Goal: Information Seeking & Learning: Understand process/instructions

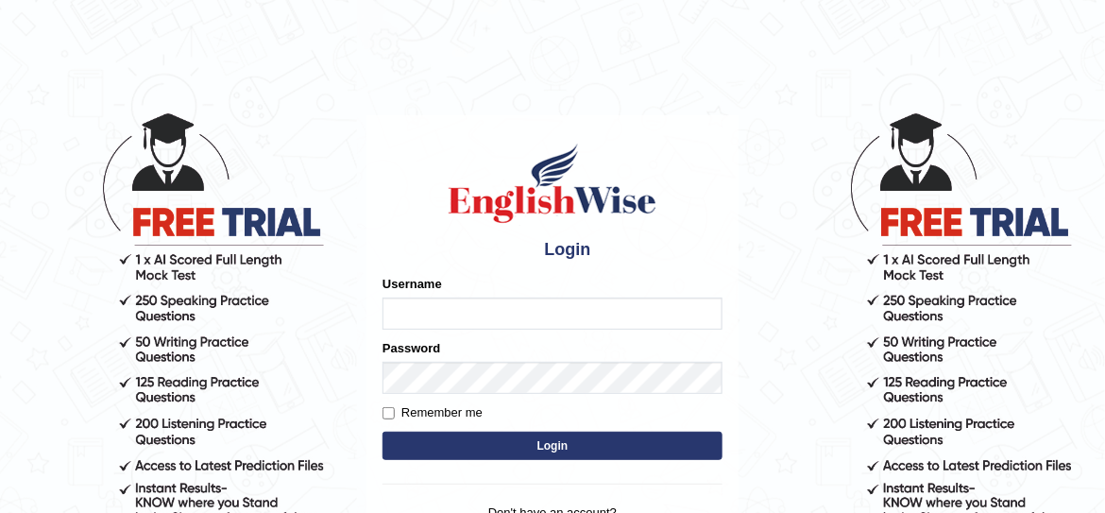
type input "JovicRecomendable"
click at [638, 297] on input "JovicRecomendable" at bounding box center [552, 313] width 340 height 32
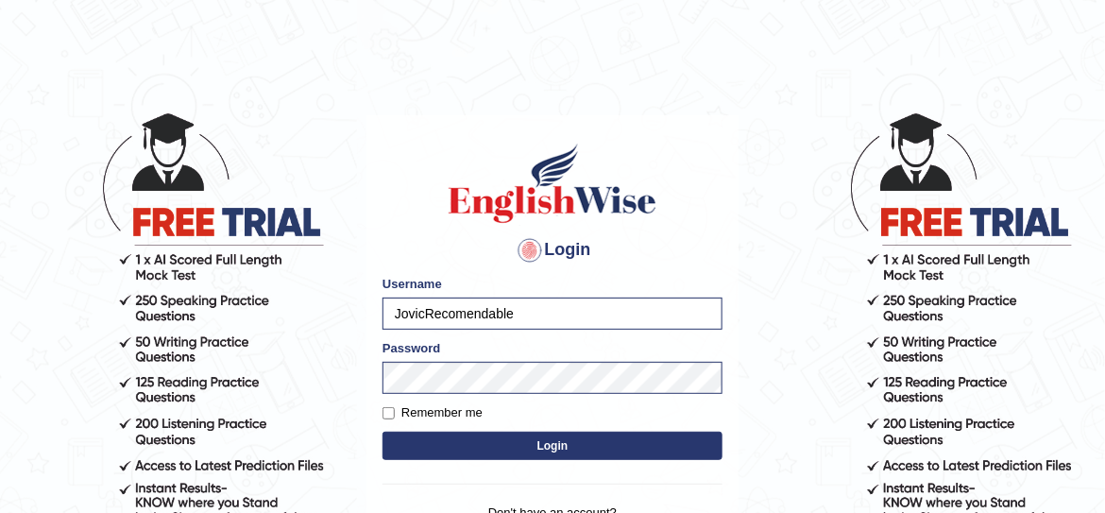
click at [544, 440] on button "Login" at bounding box center [552, 445] width 340 height 28
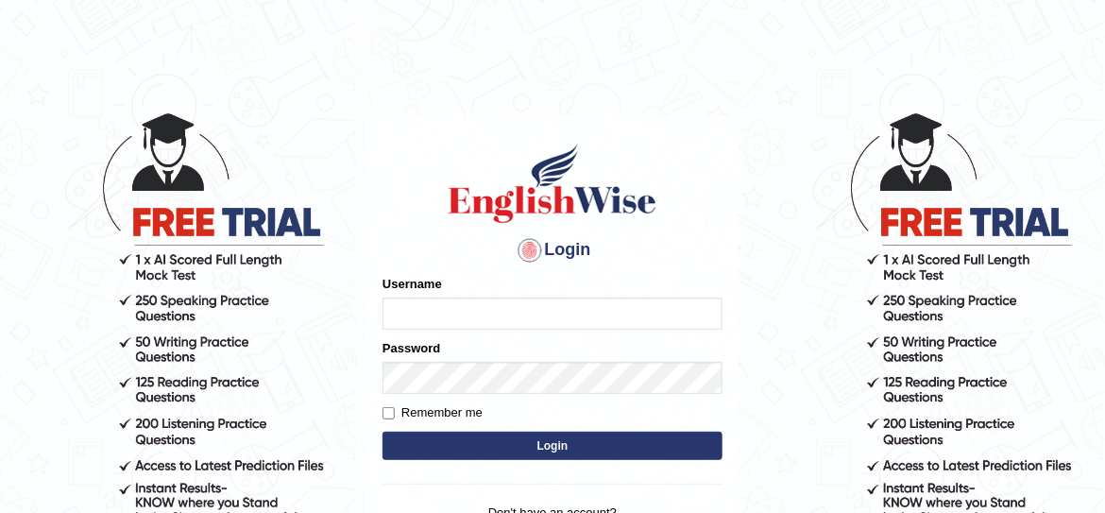
type input "JovicRecomendable"
click at [659, 451] on button "Login" at bounding box center [552, 445] width 340 height 28
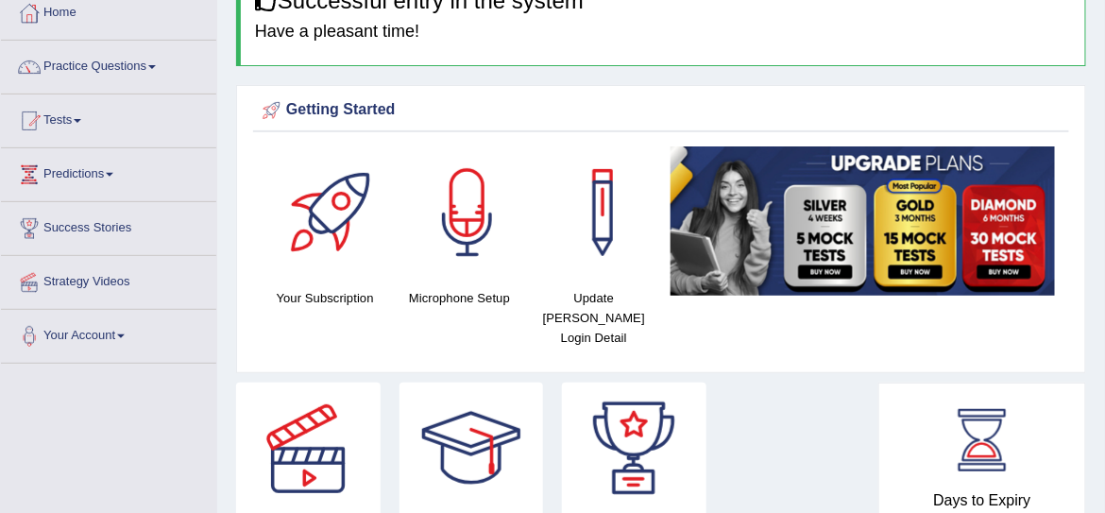
scroll to position [260, 0]
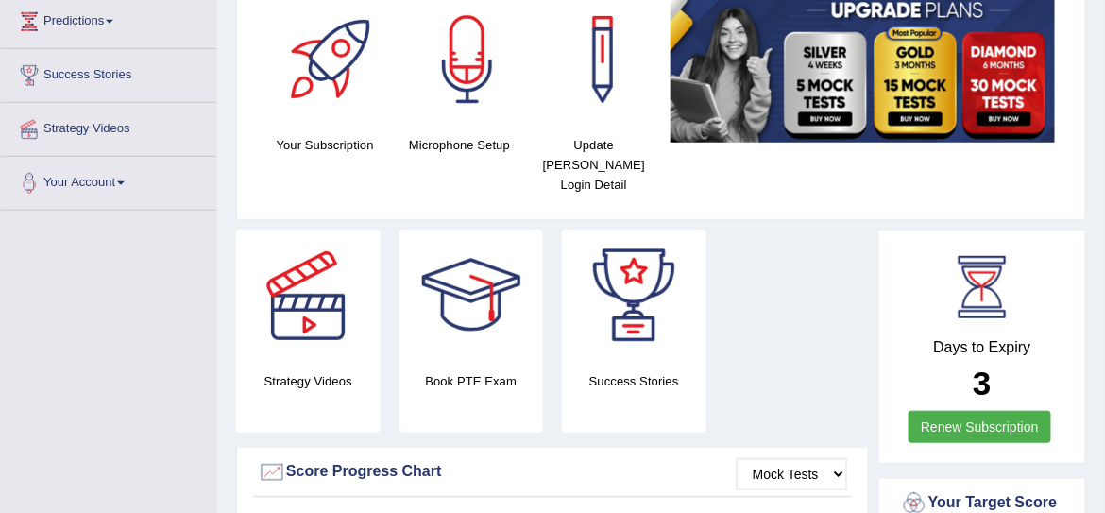
click at [975, 411] on link "Renew Subscription" at bounding box center [979, 427] width 143 height 32
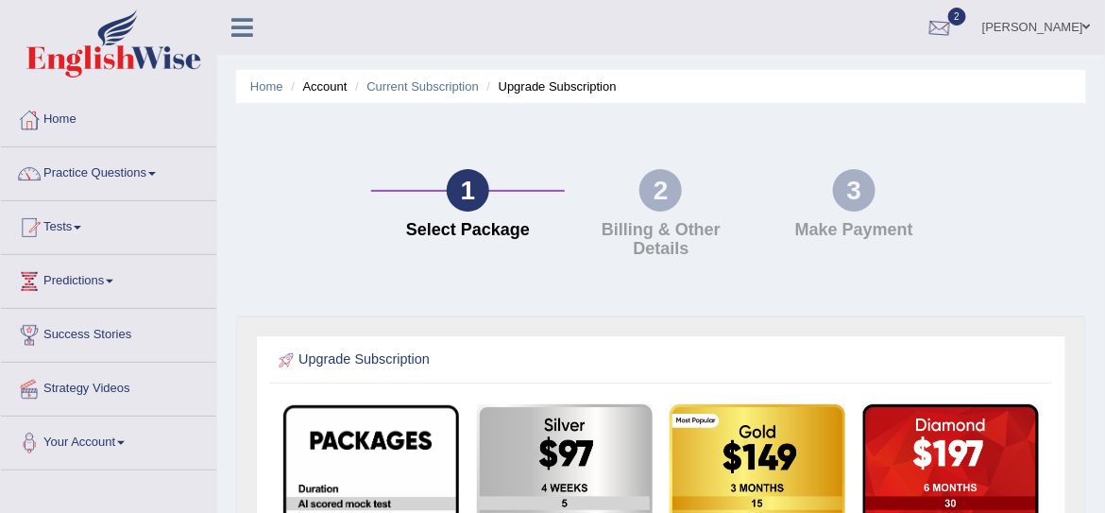
click at [954, 25] on div at bounding box center [939, 28] width 28 height 28
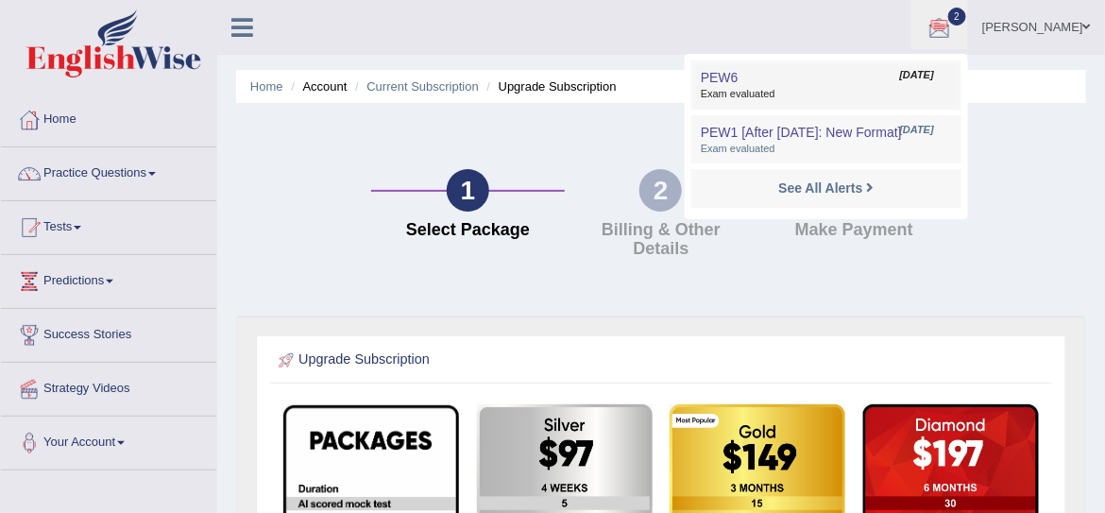
click at [894, 90] on span "Exam evaluated" at bounding box center [826, 94] width 251 height 15
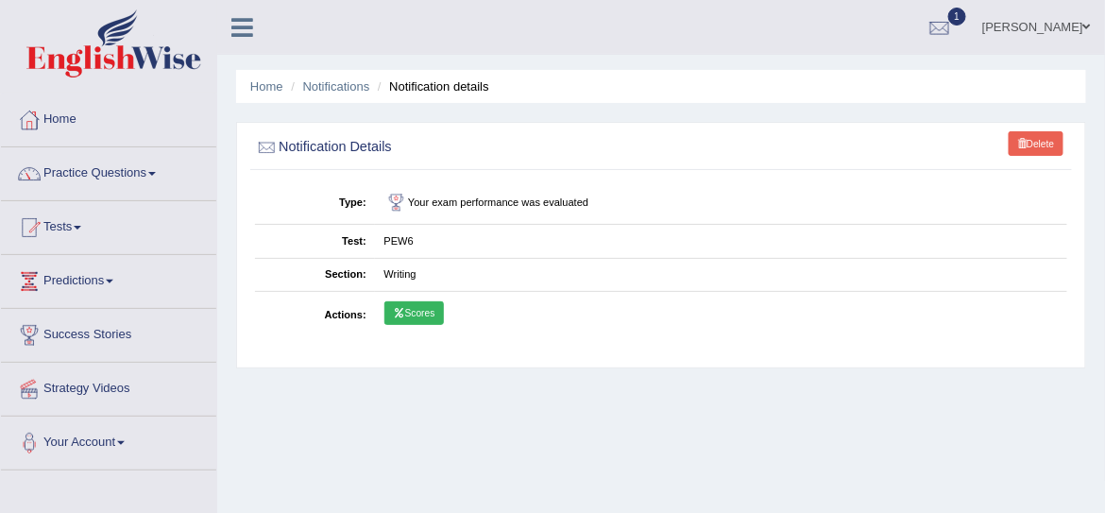
click at [431, 89] on li "Notification details" at bounding box center [431, 86] width 116 height 18
click at [357, 81] on link "Notifications" at bounding box center [336, 86] width 67 height 14
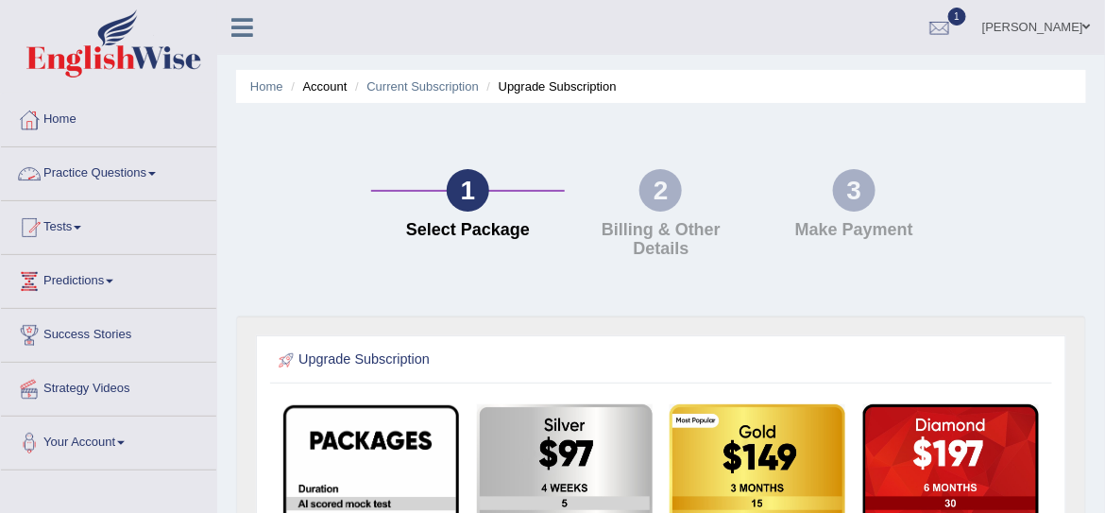
click at [98, 174] on link "Practice Questions" at bounding box center [108, 170] width 215 height 47
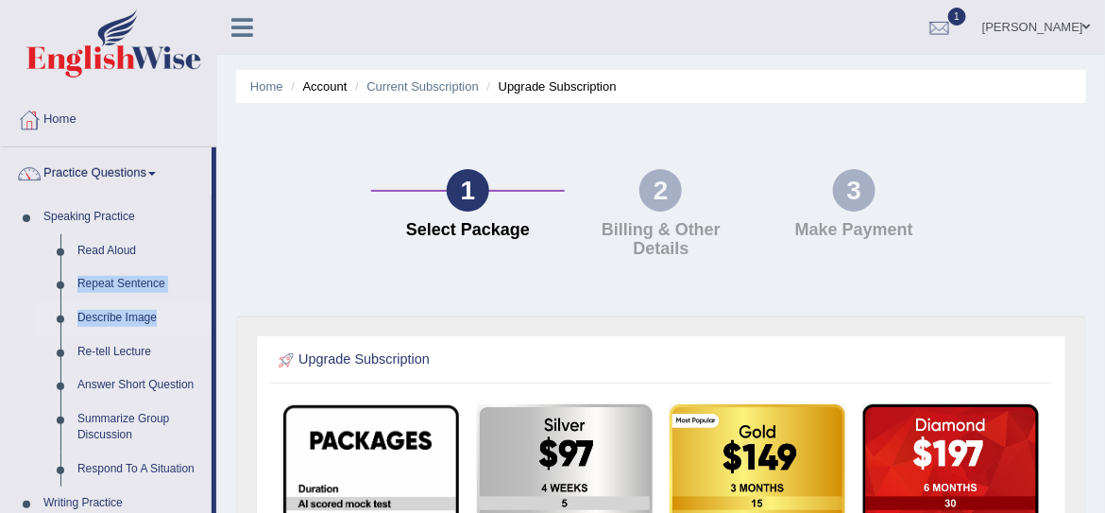
drag, startPoint x: 212, startPoint y: 236, endPoint x: 197, endPoint y: 332, distance: 97.5
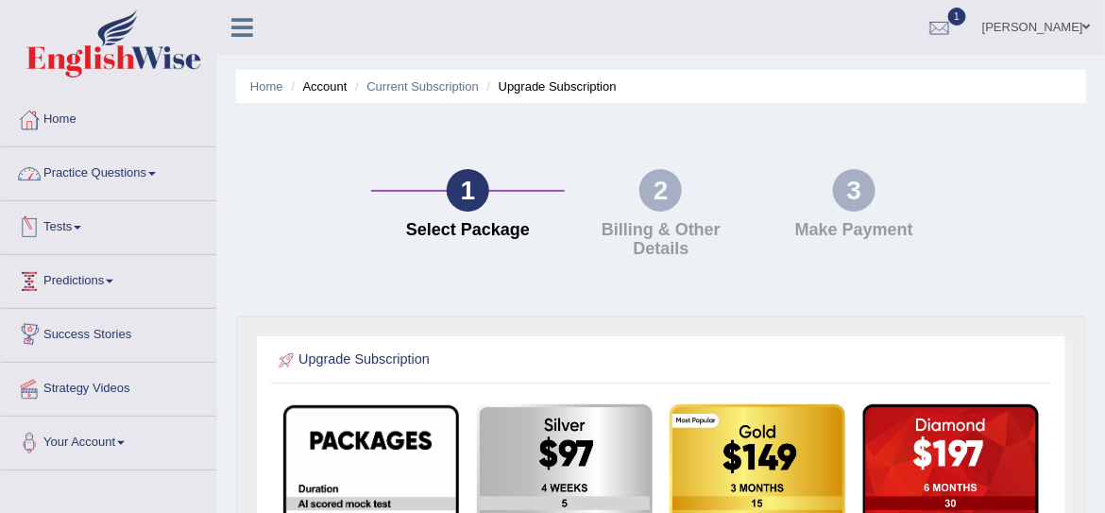
click at [153, 167] on link "Practice Questions" at bounding box center [108, 170] width 215 height 47
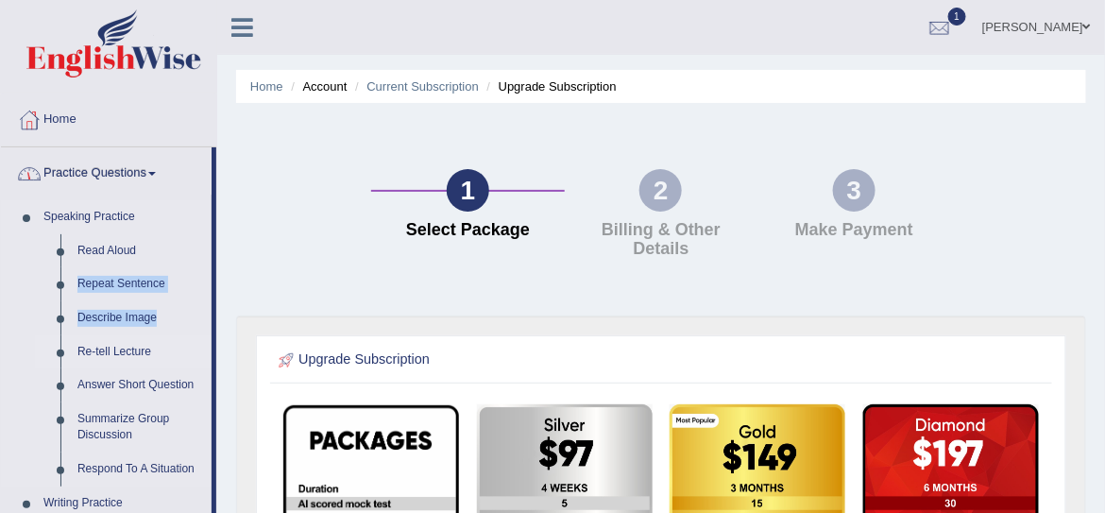
click at [108, 348] on link "Re-tell Lecture" at bounding box center [140, 352] width 143 height 34
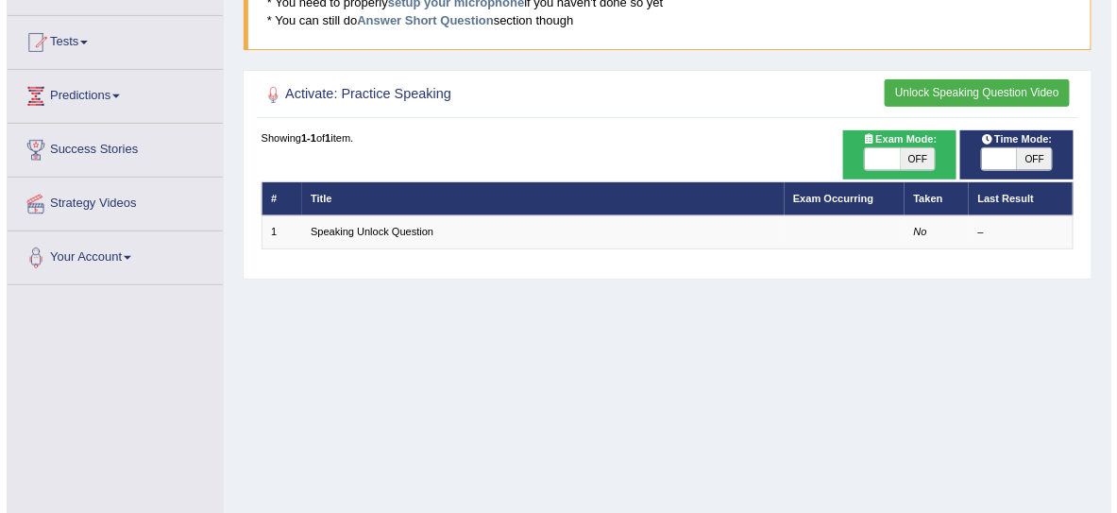
scroll to position [214, 0]
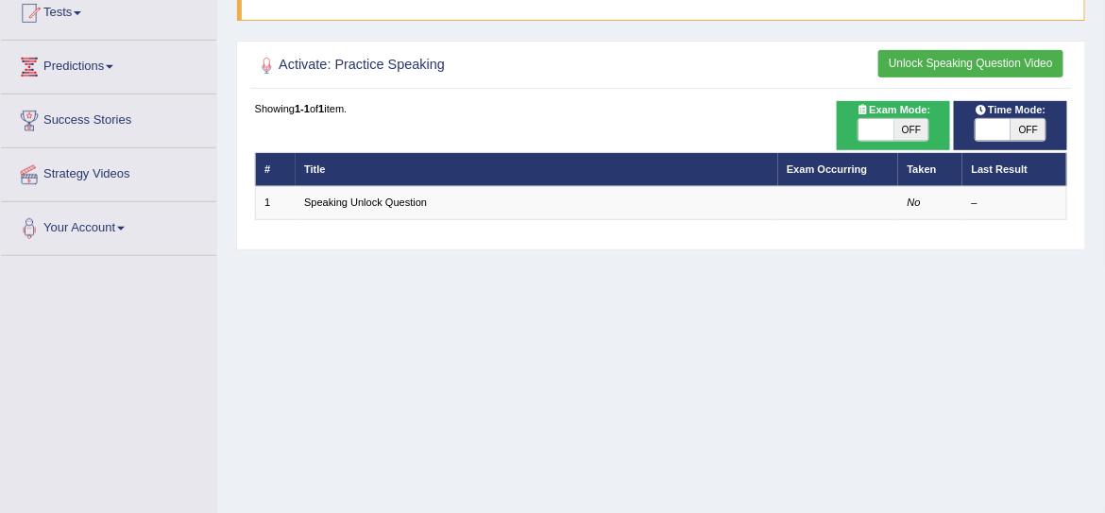
click at [909, 125] on span "OFF" at bounding box center [911, 130] width 35 height 23
checkbox input "true"
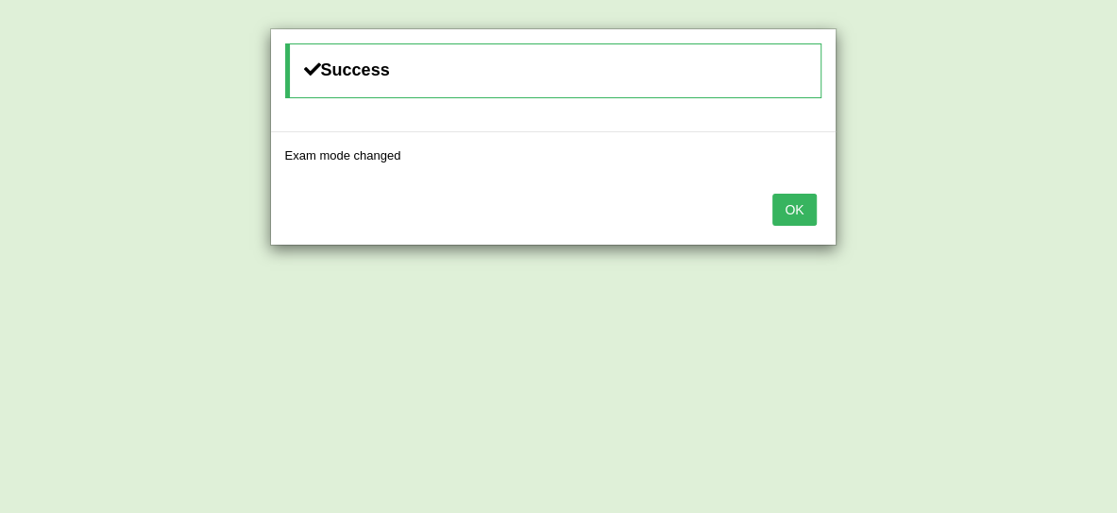
click at [804, 203] on button "OK" at bounding box center [793, 210] width 43 height 32
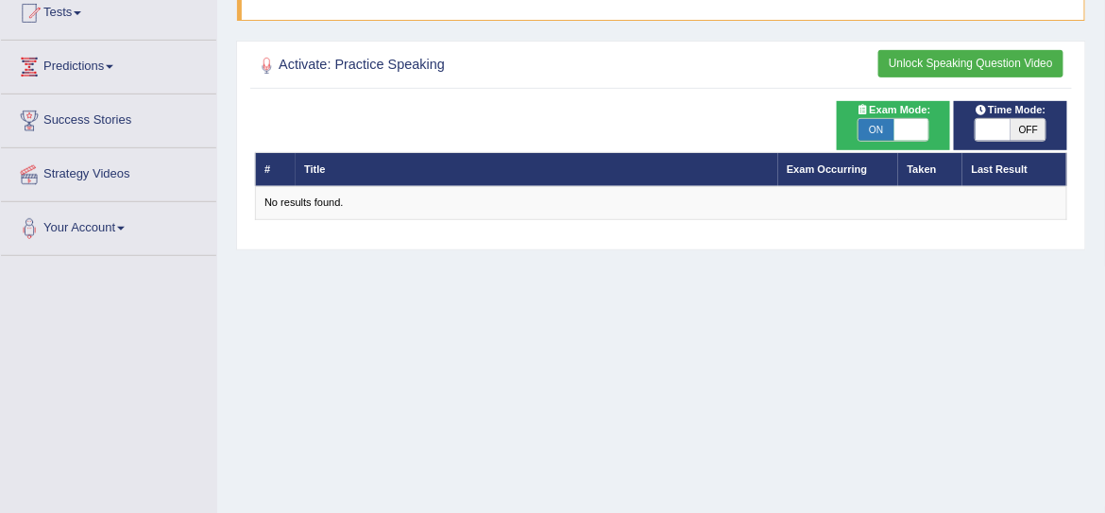
click at [995, 126] on span at bounding box center [992, 130] width 35 height 23
checkbox input "true"
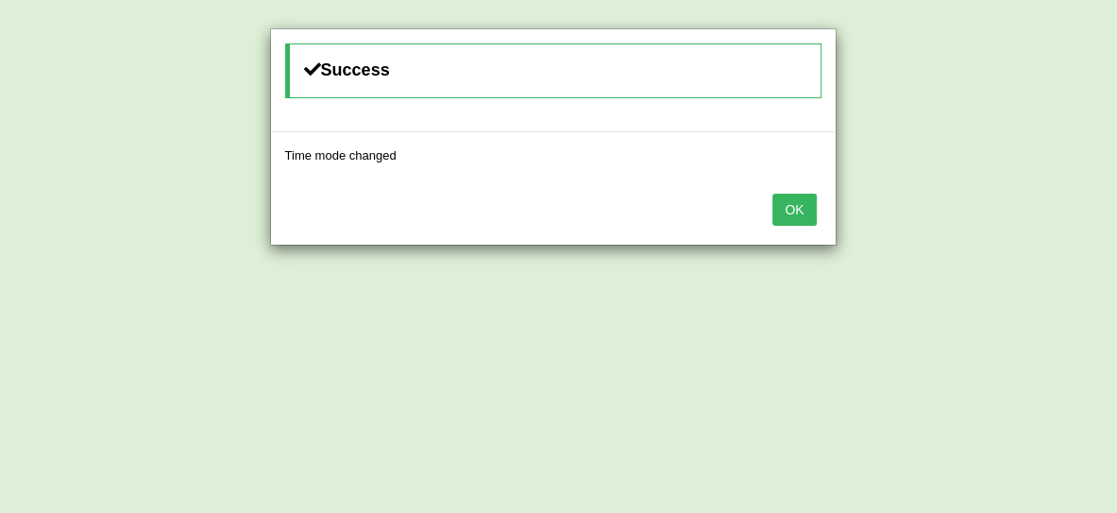
click at [785, 206] on button "OK" at bounding box center [793, 210] width 43 height 32
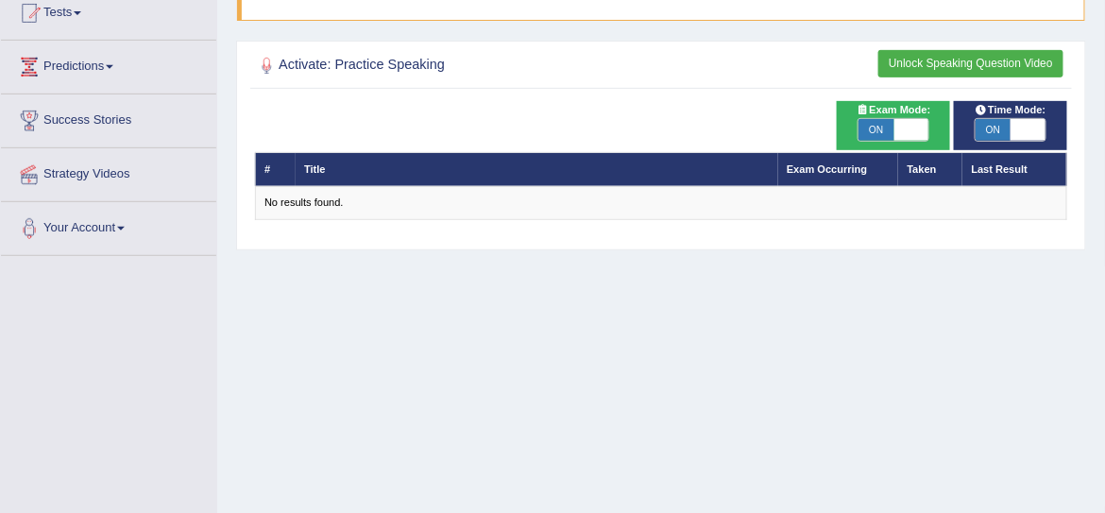
click at [919, 60] on button "Unlock Speaking Question Video" at bounding box center [970, 63] width 185 height 27
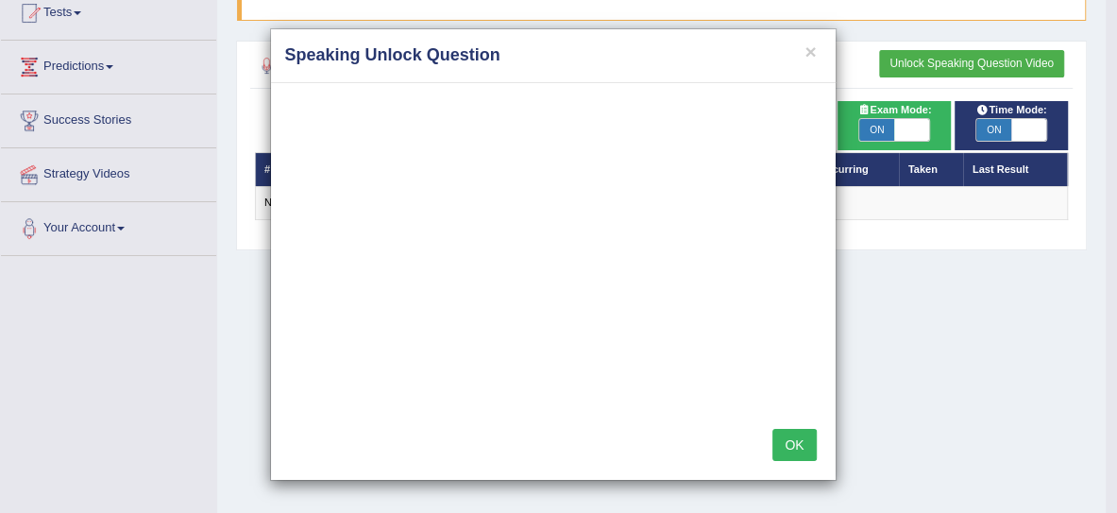
click at [779, 439] on button "OK" at bounding box center [793, 445] width 43 height 32
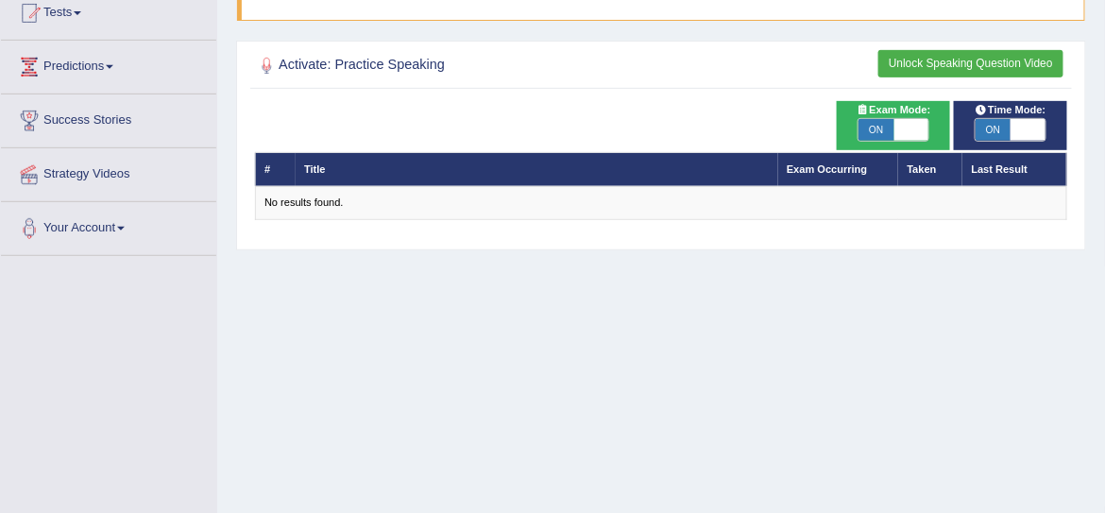
click at [950, 56] on button "Unlock Speaking Question Video" at bounding box center [970, 63] width 185 height 27
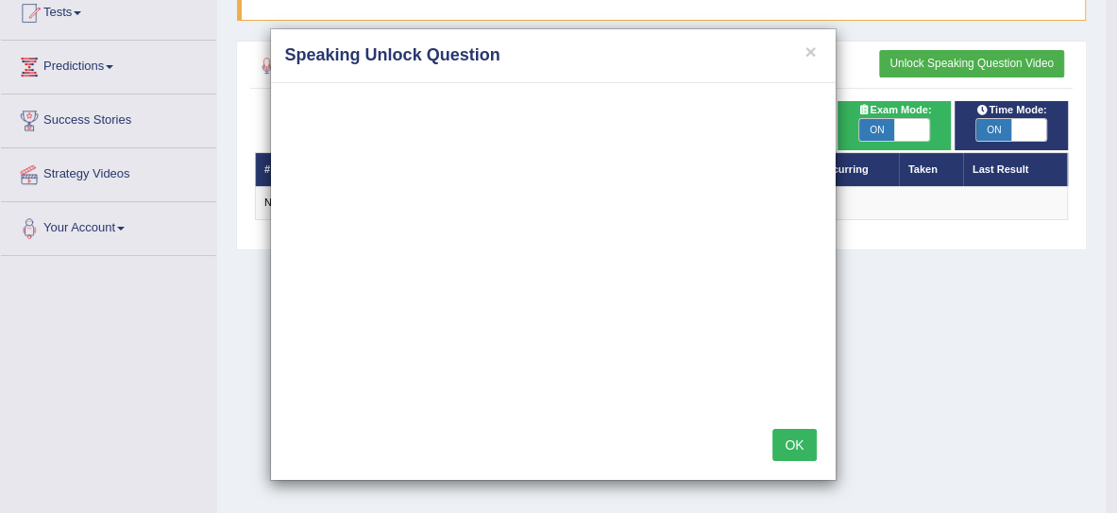
click at [784, 446] on button "OK" at bounding box center [793, 445] width 43 height 32
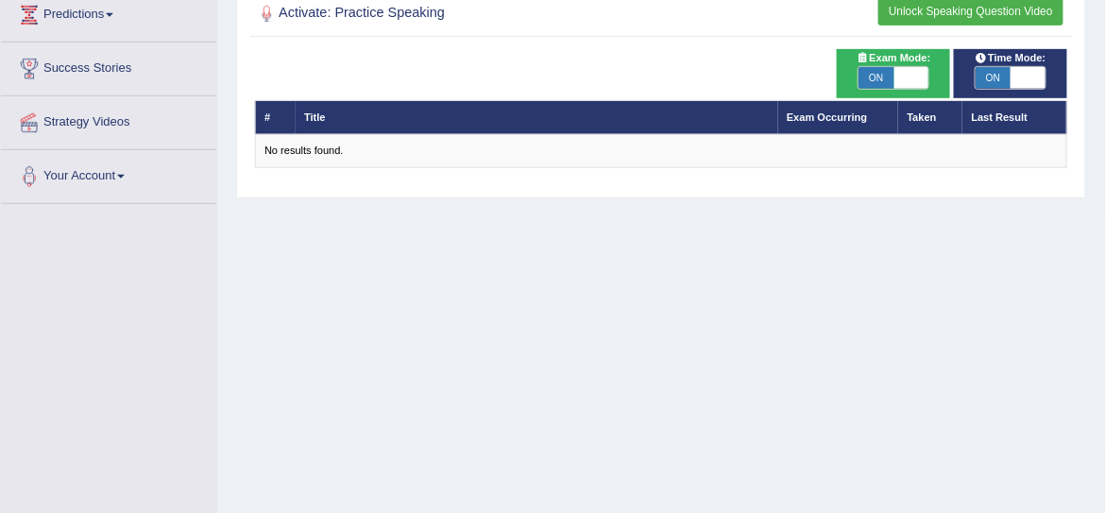
scroll to position [174, 0]
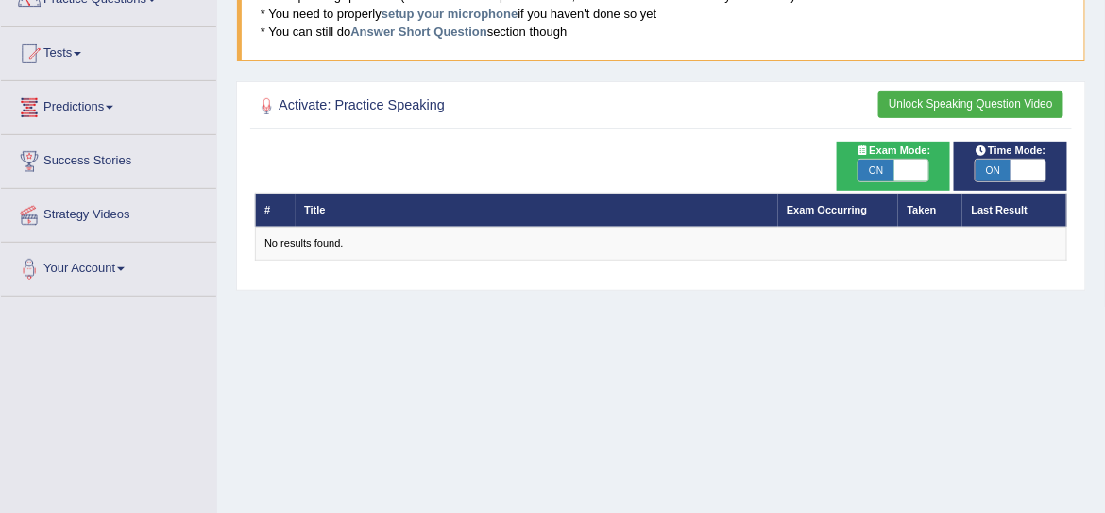
click at [91, 102] on link "Predictions" at bounding box center [108, 104] width 215 height 47
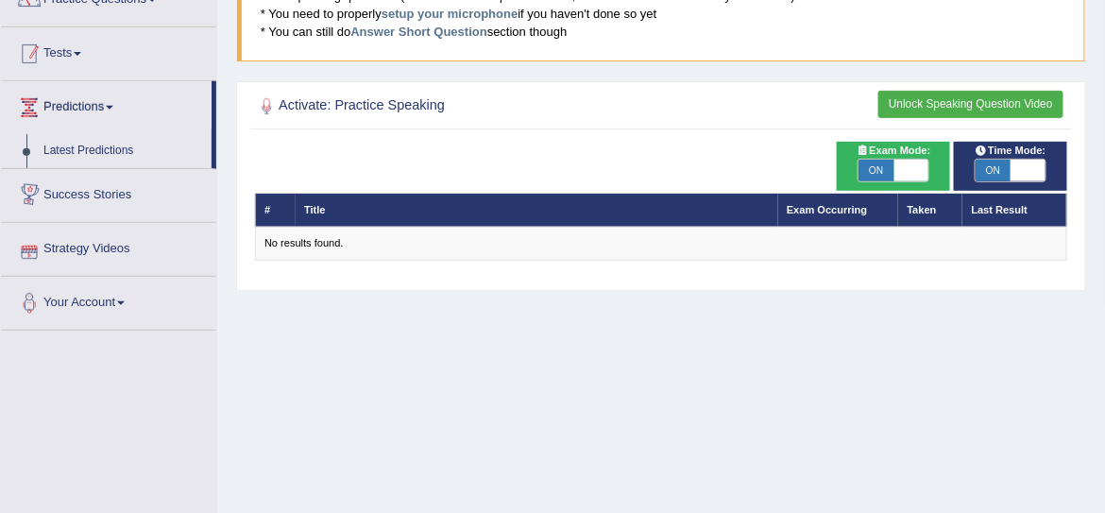
click at [78, 53] on link "Tests" at bounding box center [108, 50] width 215 height 47
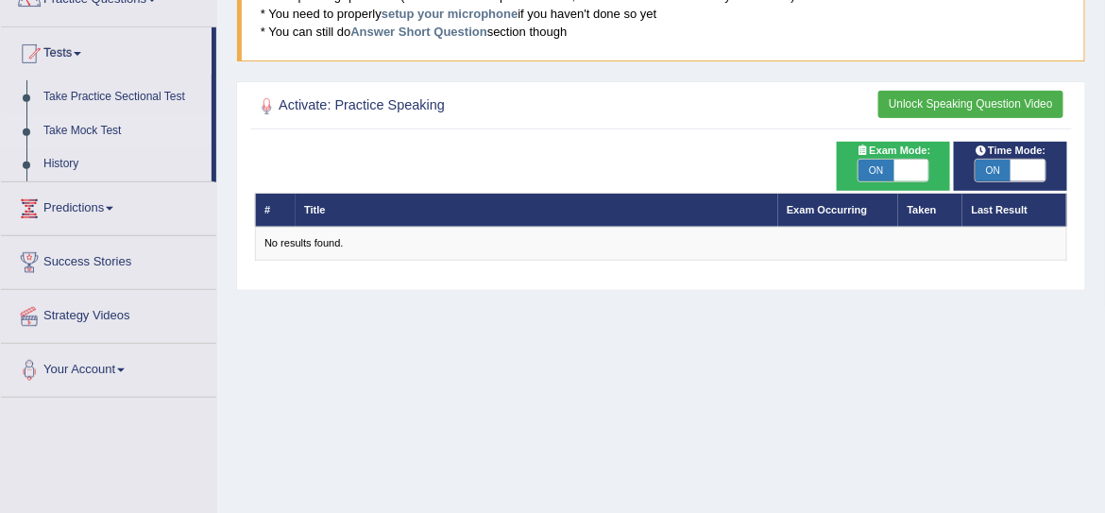
click at [100, 129] on link "Take Mock Test" at bounding box center [123, 131] width 177 height 34
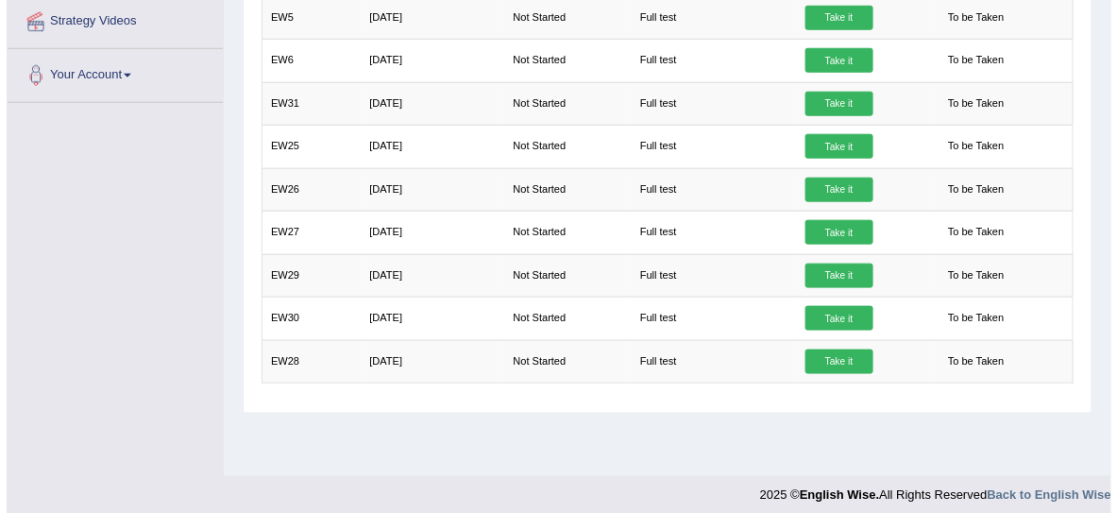
scroll to position [478, 0]
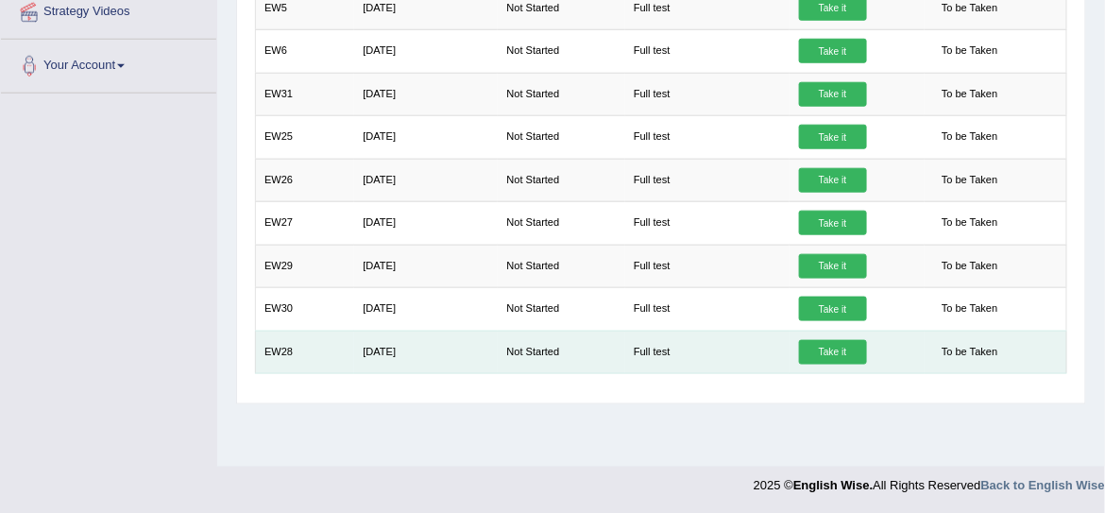
click at [827, 343] on link "Take it" at bounding box center [833, 352] width 68 height 25
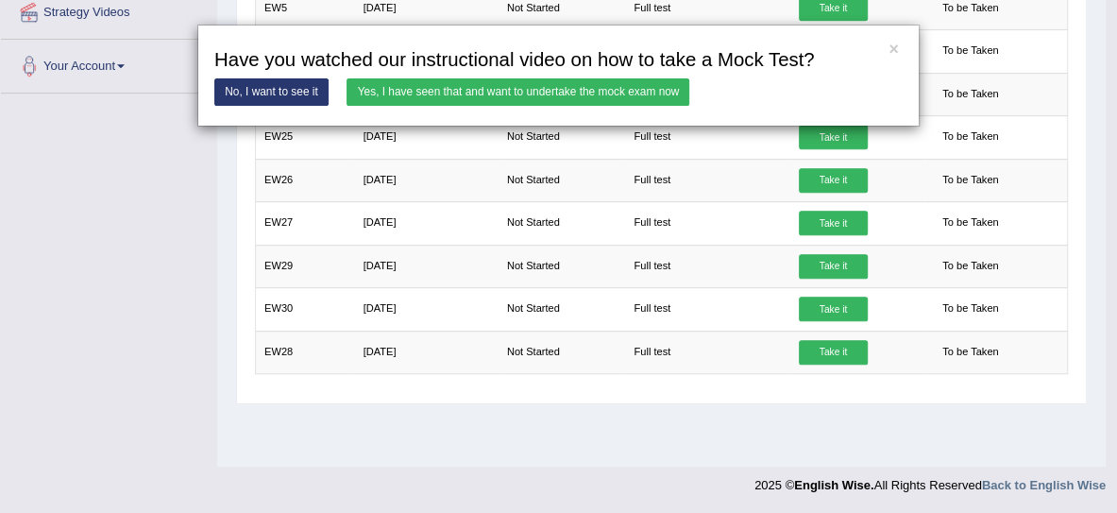
click at [592, 90] on link "Yes, I have seen that and want to undertake the mock exam now" at bounding box center [517, 91] width 343 height 27
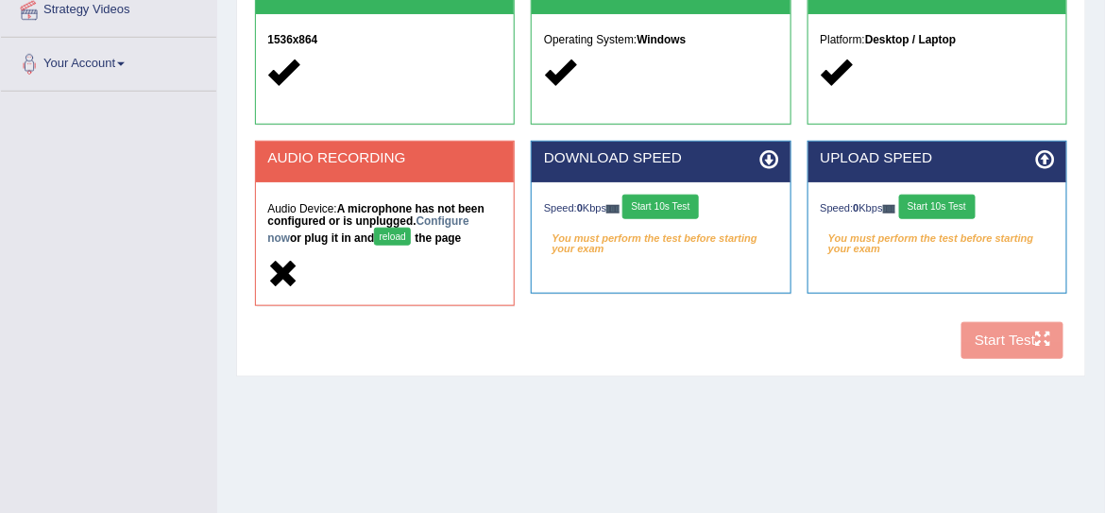
scroll to position [380, 0]
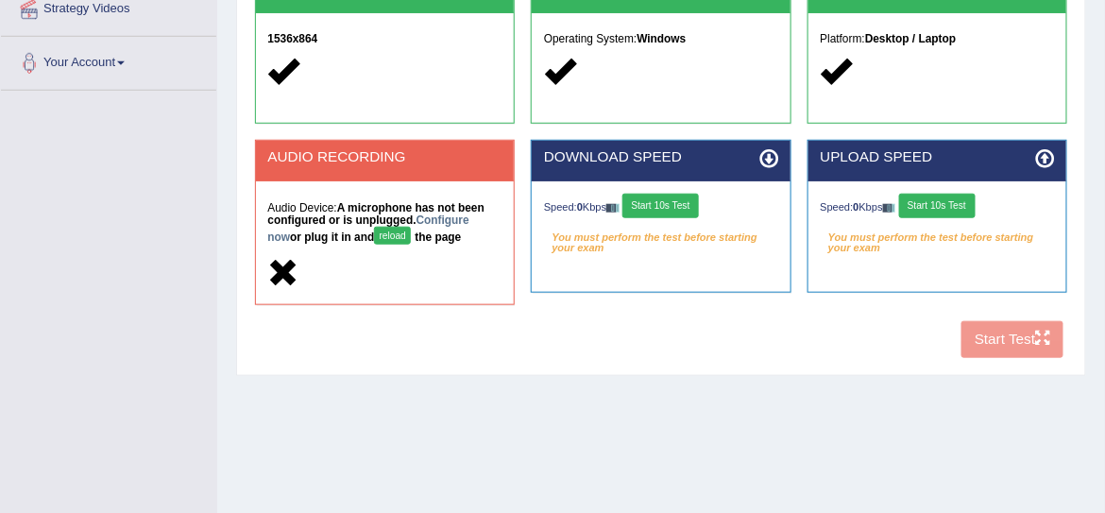
click at [654, 204] on button "Start 10s Test" at bounding box center [660, 206] width 76 height 25
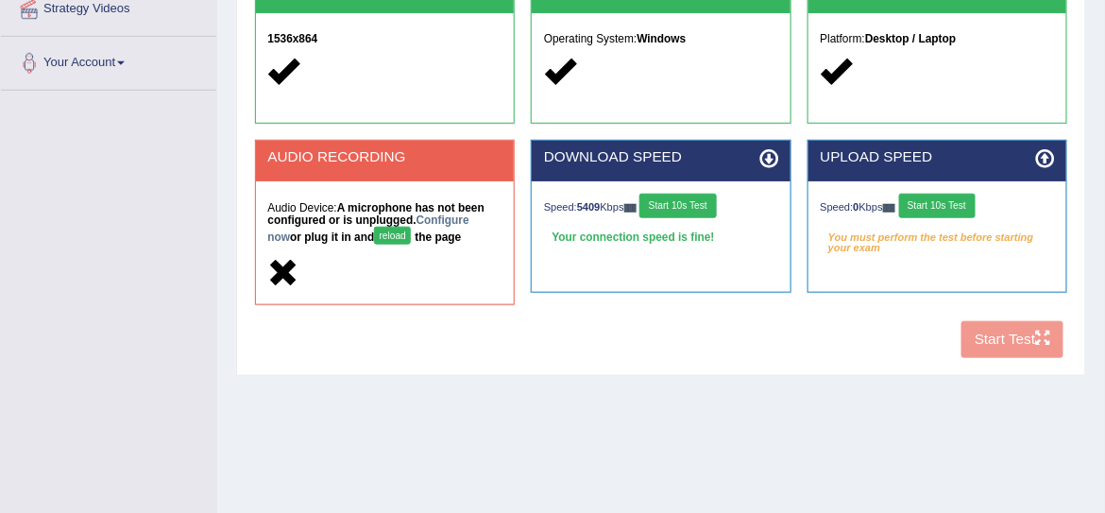
click at [374, 231] on button "reload" at bounding box center [392, 236] width 37 height 18
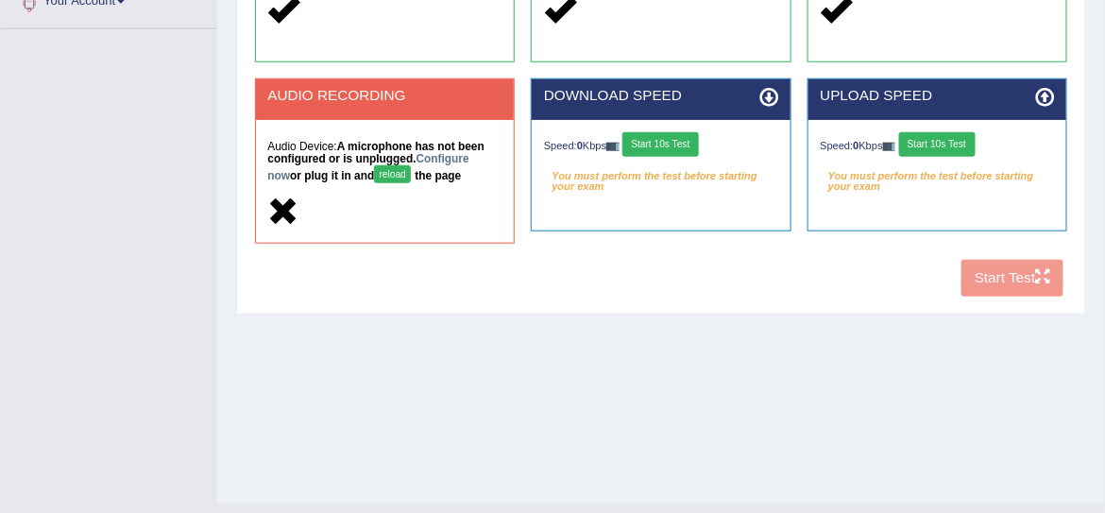
scroll to position [380, 0]
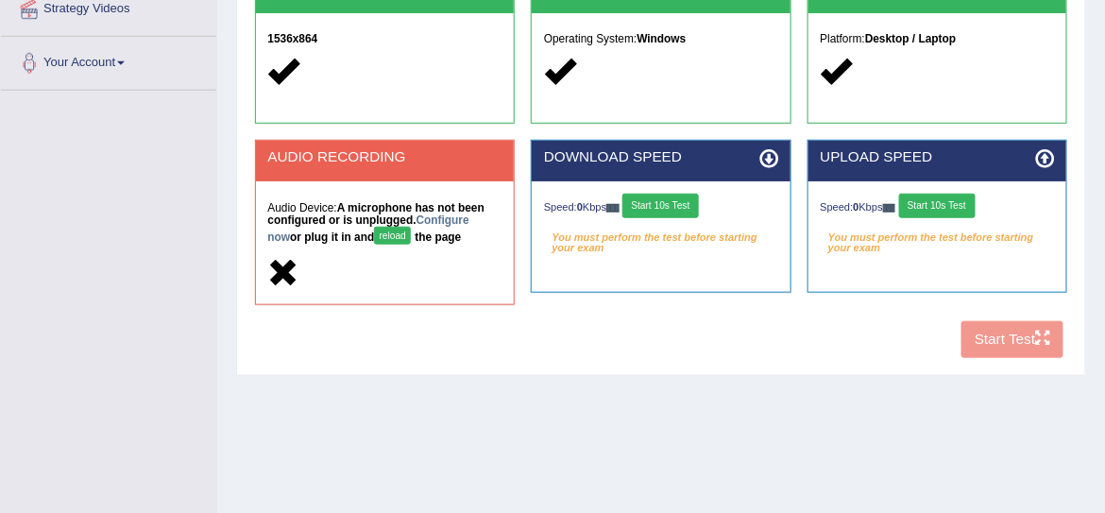
click at [374, 231] on button "reload" at bounding box center [392, 236] width 37 height 18
click at [374, 234] on button "reload" at bounding box center [392, 236] width 37 height 18
click at [461, 218] on link "Configure now" at bounding box center [367, 228] width 201 height 30
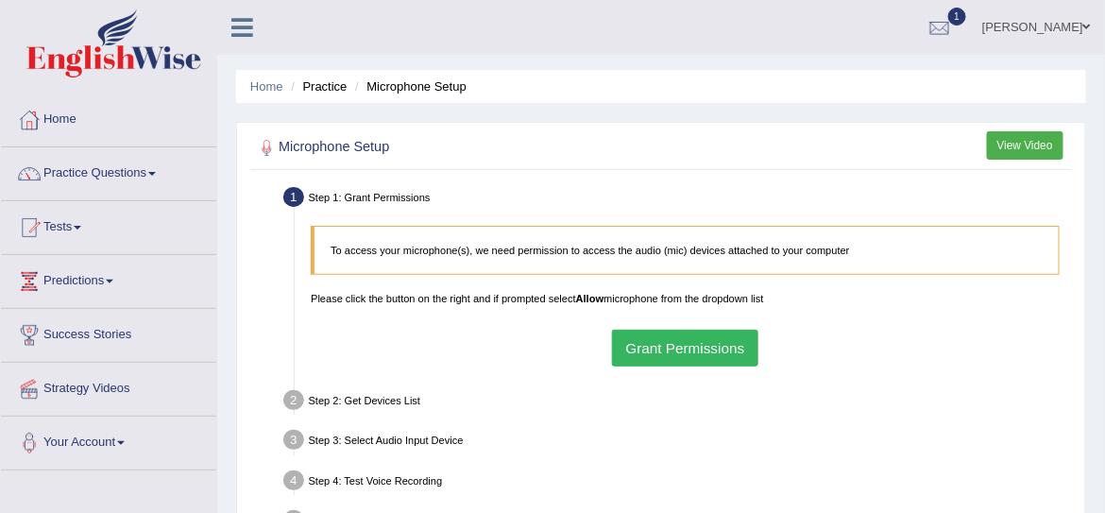
click at [659, 346] on button "Grant Permissions" at bounding box center [685, 347] width 146 height 37
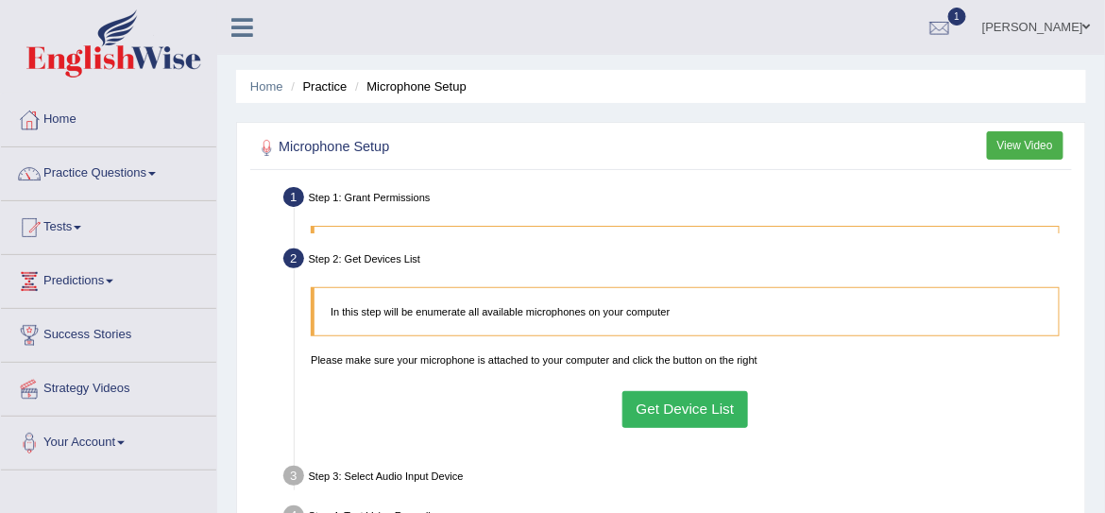
click at [245, 161] on div "Microphone Setup View Video Step 1: Grant Permissions To access your microphone…" at bounding box center [661, 384] width 850 height 524
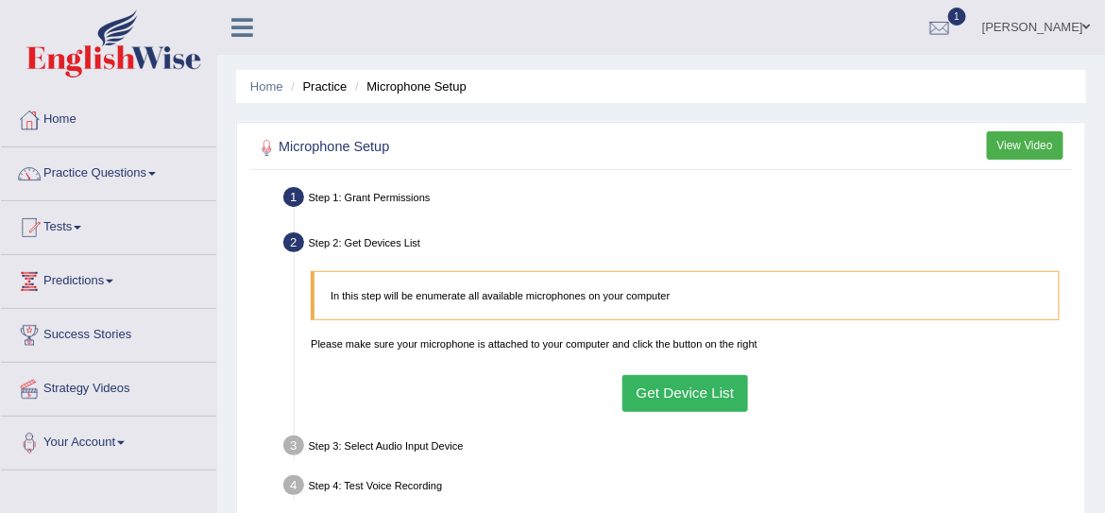
click at [682, 398] on button "Get Device List" at bounding box center [685, 393] width 126 height 37
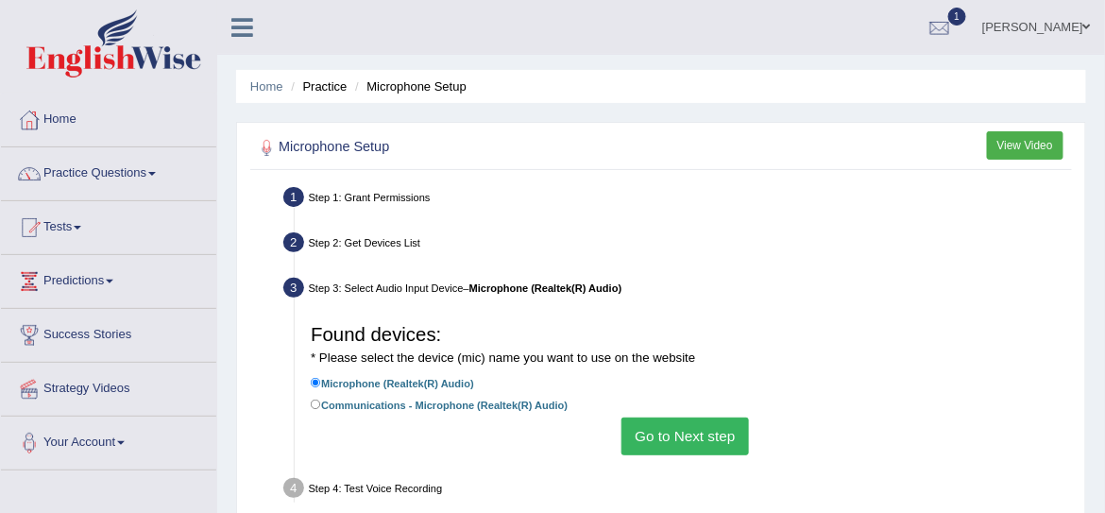
click at [701, 431] on button "Go to Next step" at bounding box center [684, 435] width 127 height 37
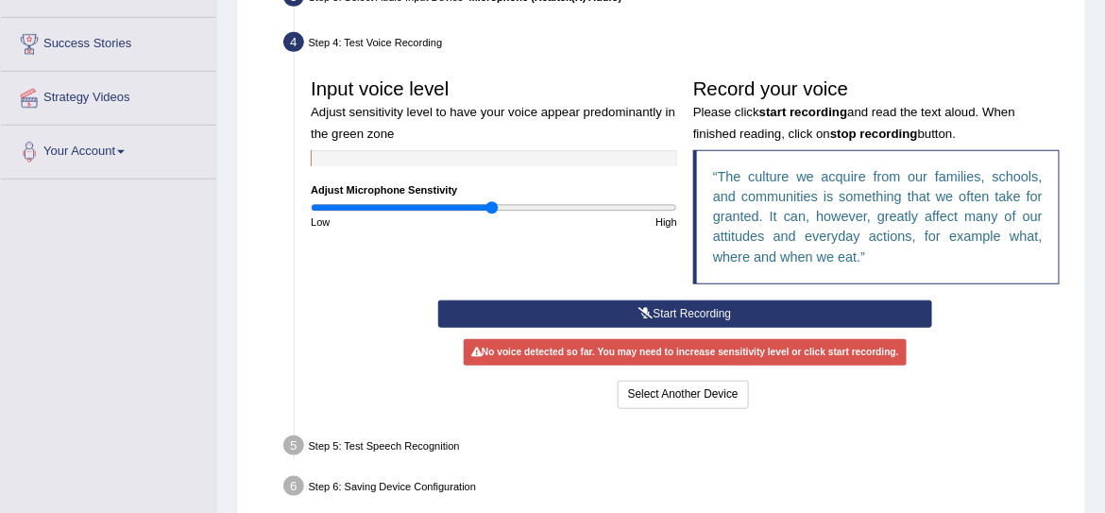
scroll to position [301, 0]
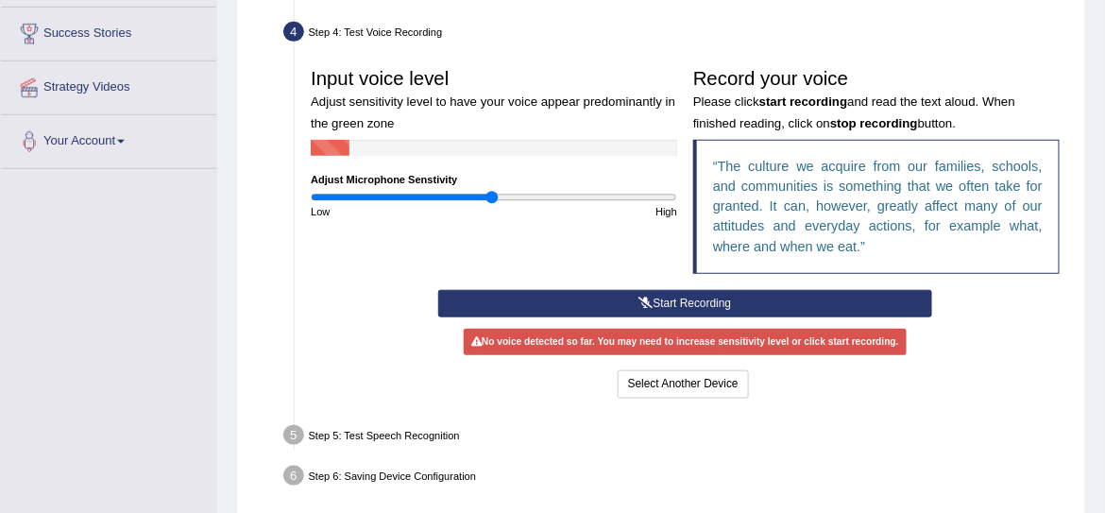
click at [796, 295] on button "Start Recording" at bounding box center [685, 303] width 494 height 27
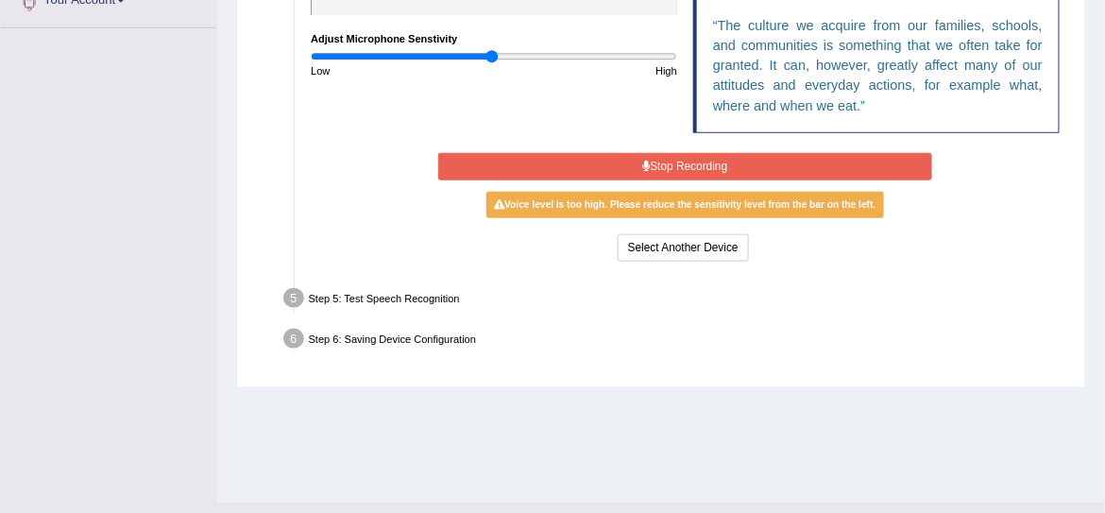
scroll to position [443, 0]
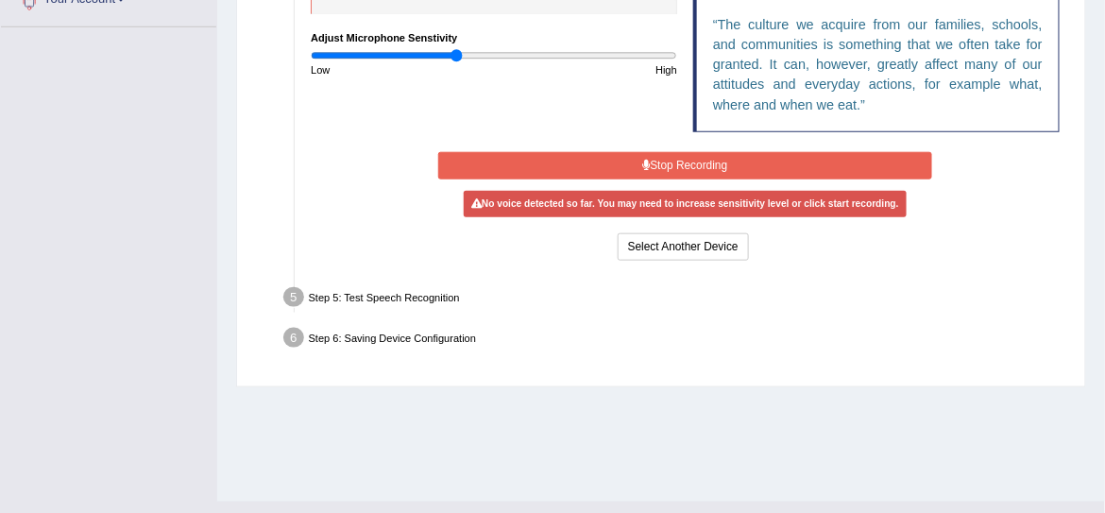
drag, startPoint x: 491, startPoint y: 56, endPoint x: 458, endPoint y: 52, distance: 33.3
click at [458, 52] on input "range" at bounding box center [494, 55] width 366 height 13
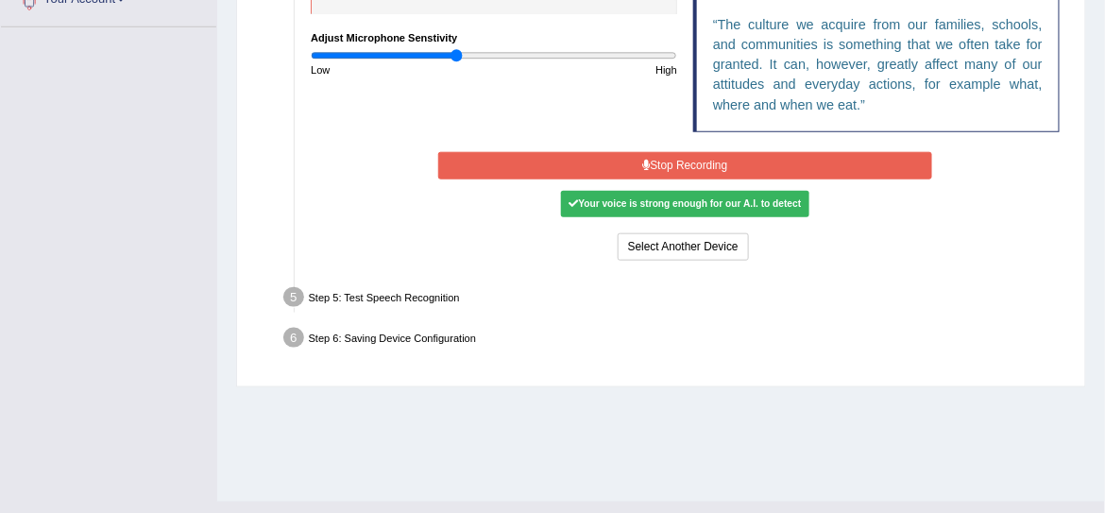
click at [601, 170] on button "Stop Recording" at bounding box center [685, 165] width 494 height 27
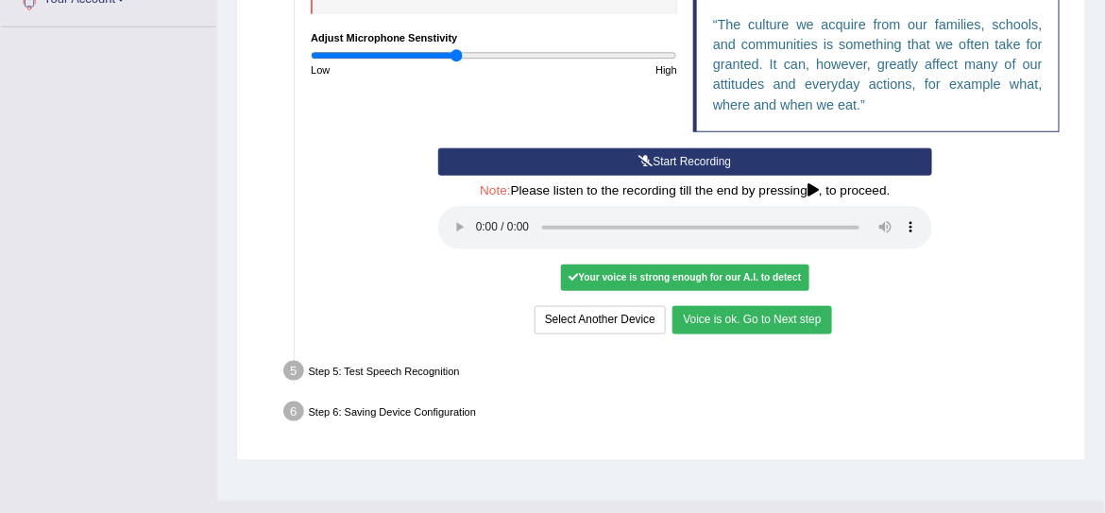
click at [701, 321] on button "Voice is ok. Go to Next step" at bounding box center [751, 319] width 159 height 27
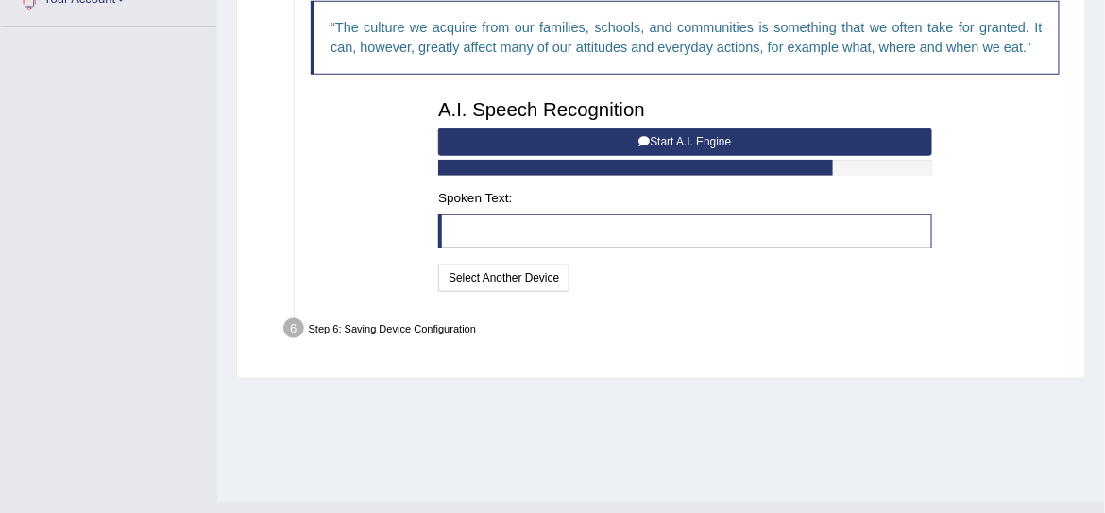
click at [601, 143] on button "Start A.I. Engine" at bounding box center [685, 141] width 494 height 27
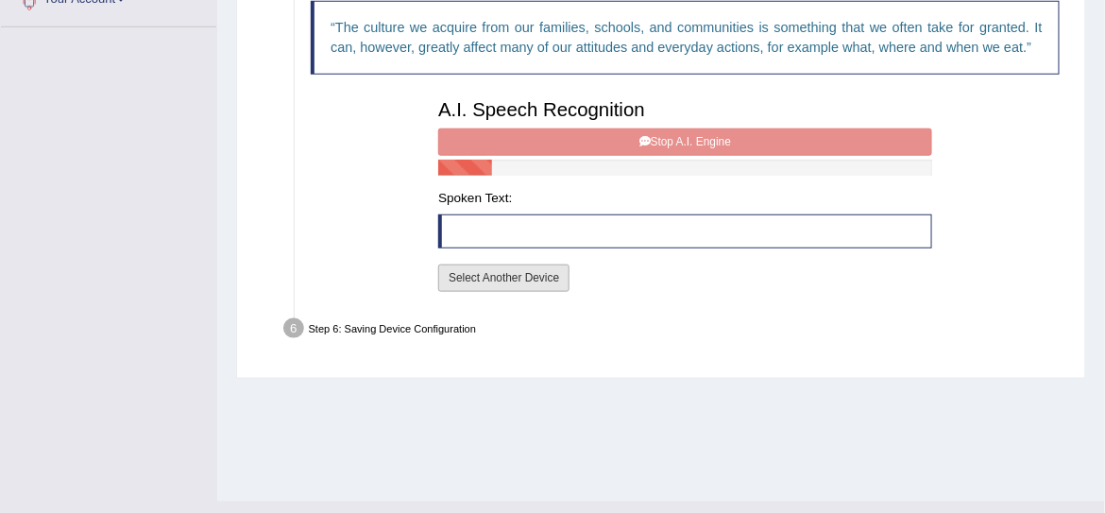
click at [513, 275] on button "Select Another Device" at bounding box center [503, 277] width 131 height 27
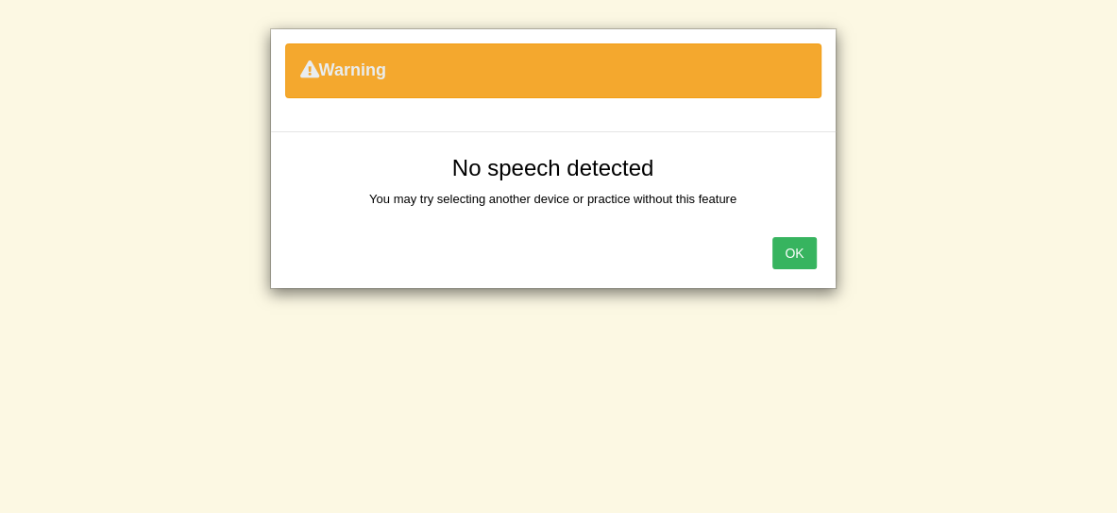
click at [788, 253] on button "OK" at bounding box center [793, 253] width 43 height 32
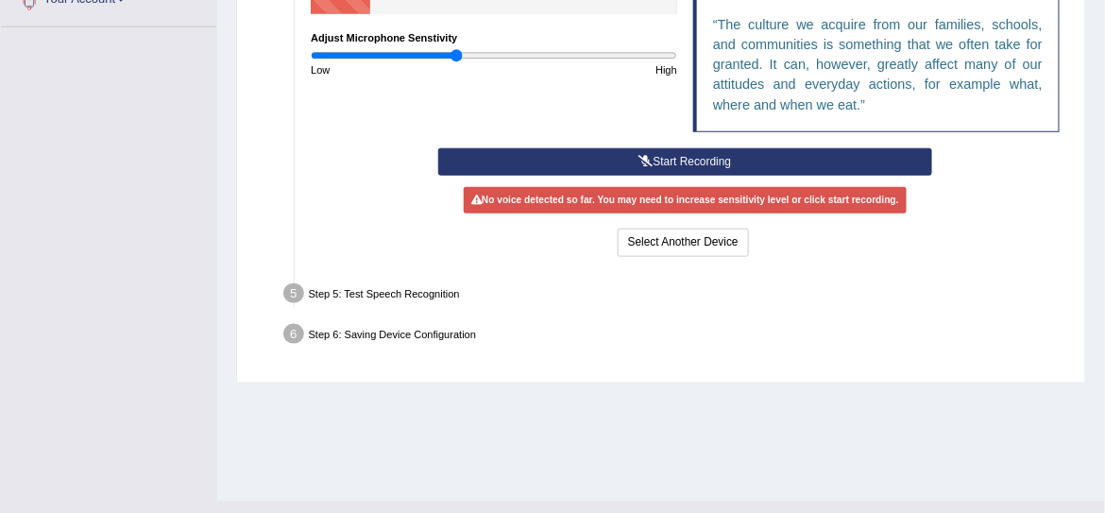
click at [702, 153] on button "Start Recording" at bounding box center [685, 161] width 494 height 27
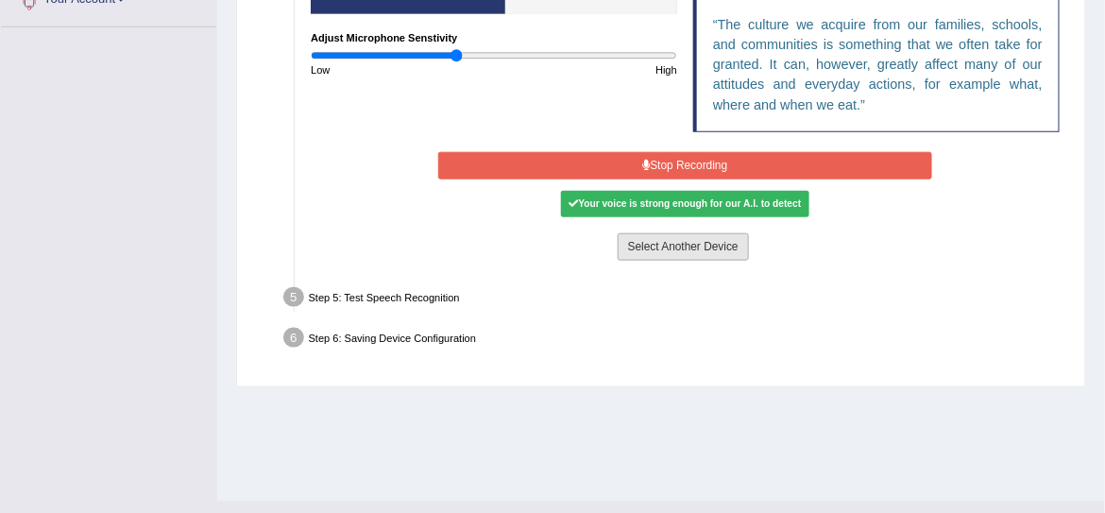
click at [692, 249] on button "Select Another Device" at bounding box center [682, 246] width 131 height 27
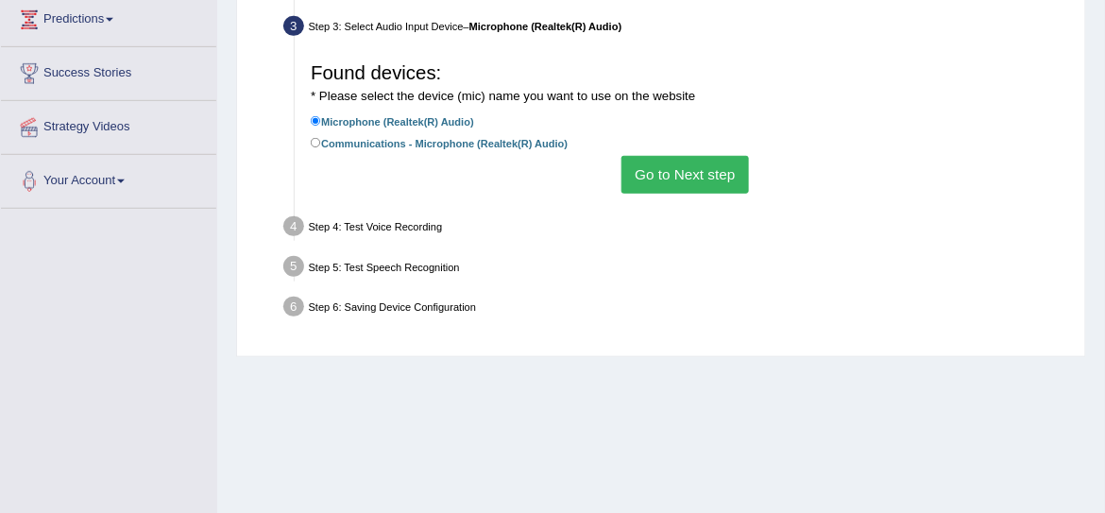
scroll to position [261, 0]
click at [710, 177] on button "Go to Next step" at bounding box center [684, 175] width 127 height 37
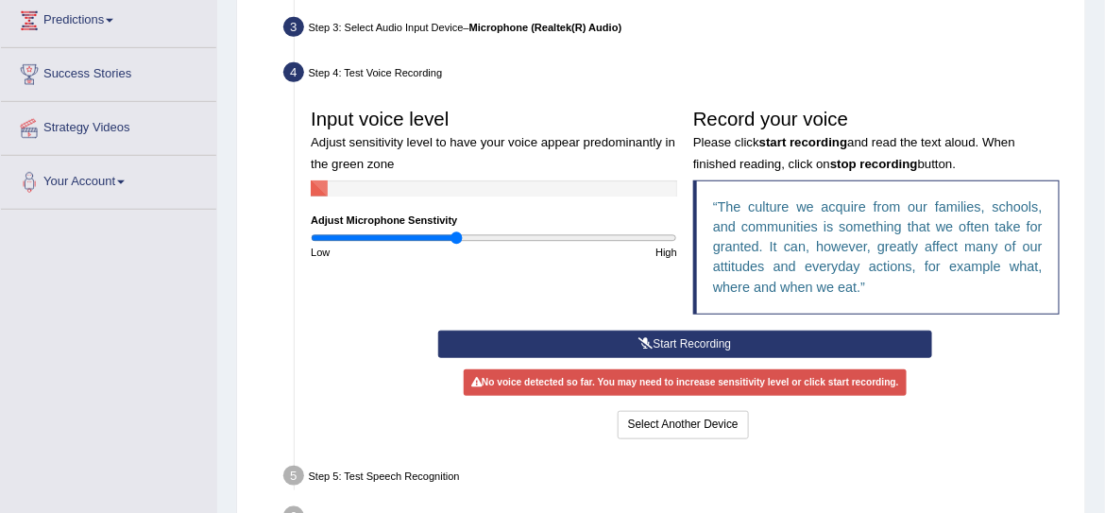
click at [693, 342] on button "Start Recording" at bounding box center [685, 343] width 494 height 27
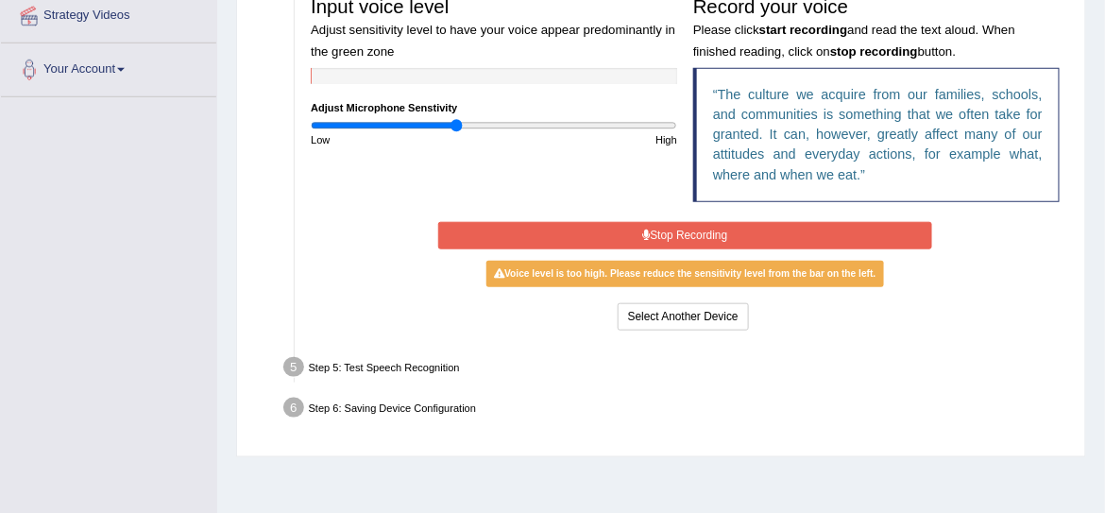
scroll to position [376, 0]
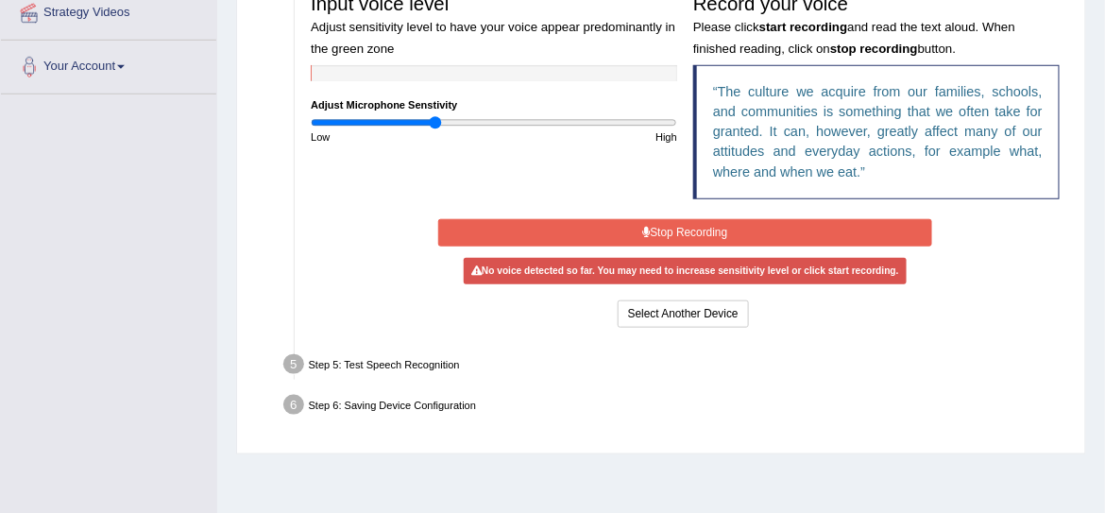
drag, startPoint x: 454, startPoint y: 122, endPoint x: 435, endPoint y: 118, distance: 19.3
click at [435, 118] on input "range" at bounding box center [494, 122] width 366 height 13
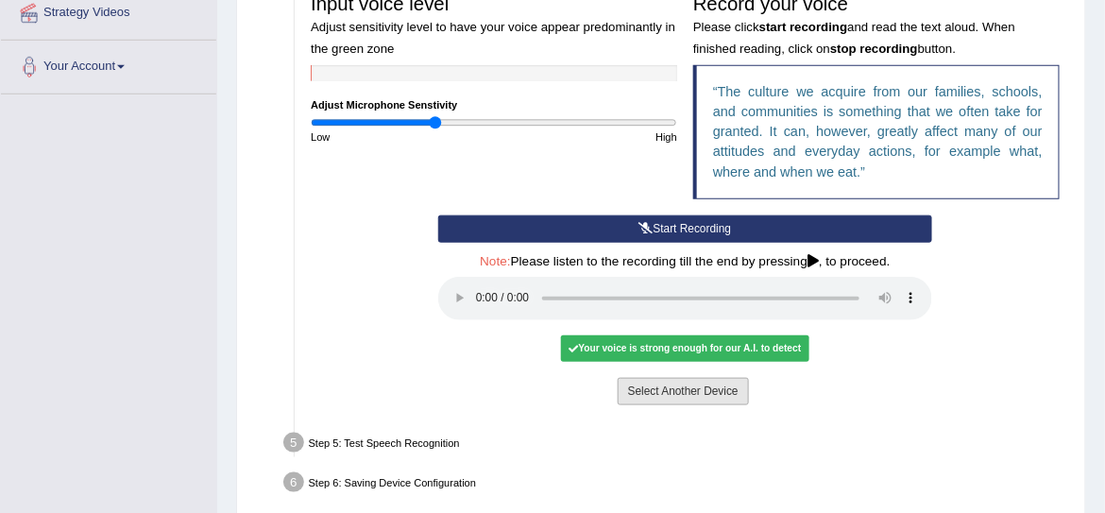
click at [668, 310] on div "Start Recording Stop Recording Note: Please listen to the recording till the en…" at bounding box center [686, 312] width 510 height 194
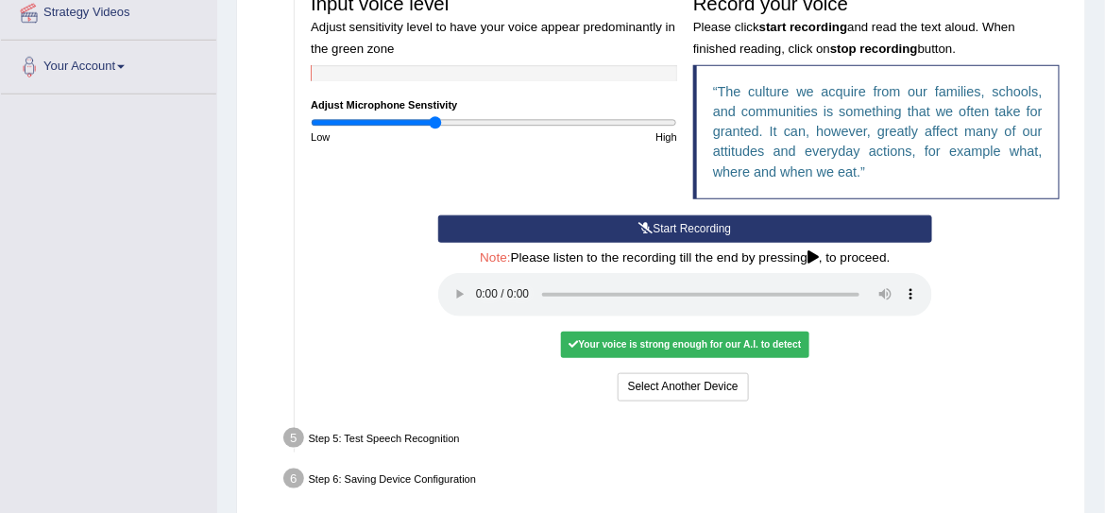
click at [813, 256] on icon at bounding box center [812, 257] width 11 height 13
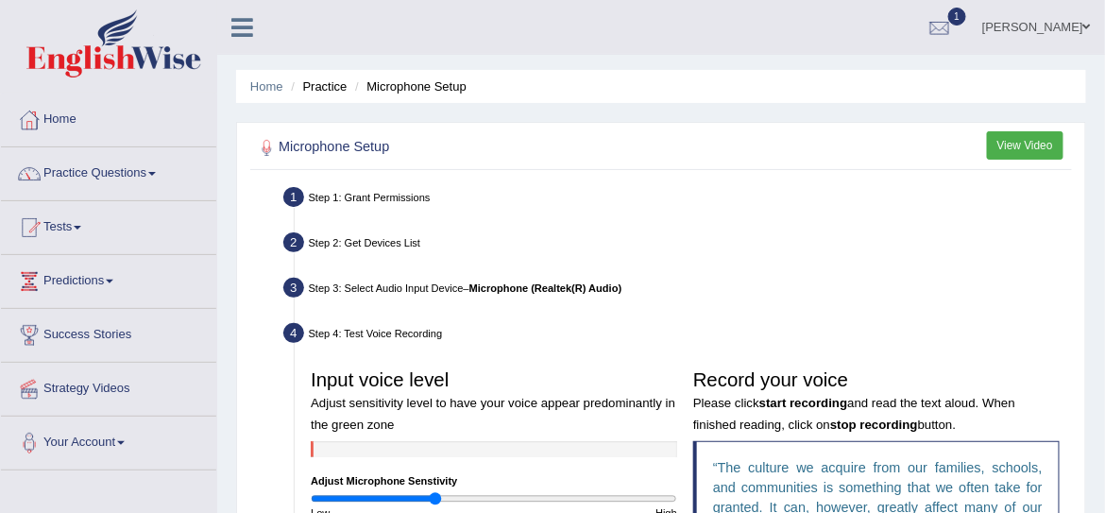
scroll to position [0, 0]
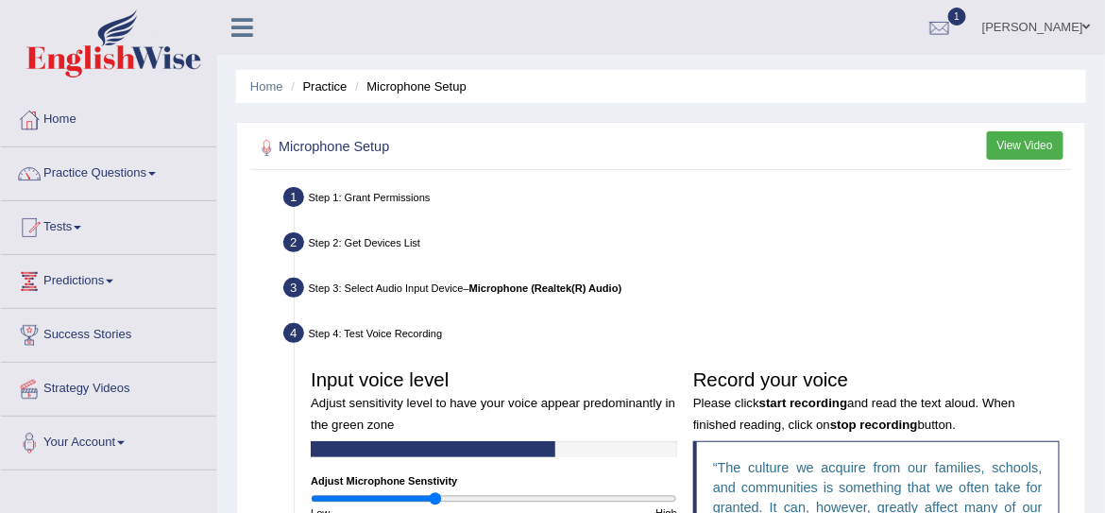
click at [1013, 133] on button "View Video" at bounding box center [1025, 144] width 76 height 27
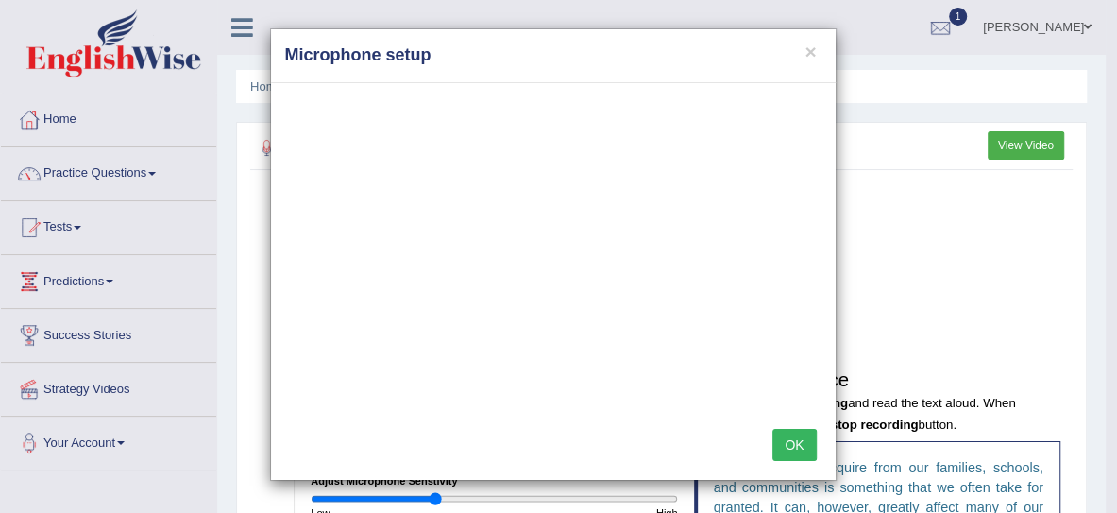
click at [792, 446] on button "OK" at bounding box center [793, 445] width 43 height 32
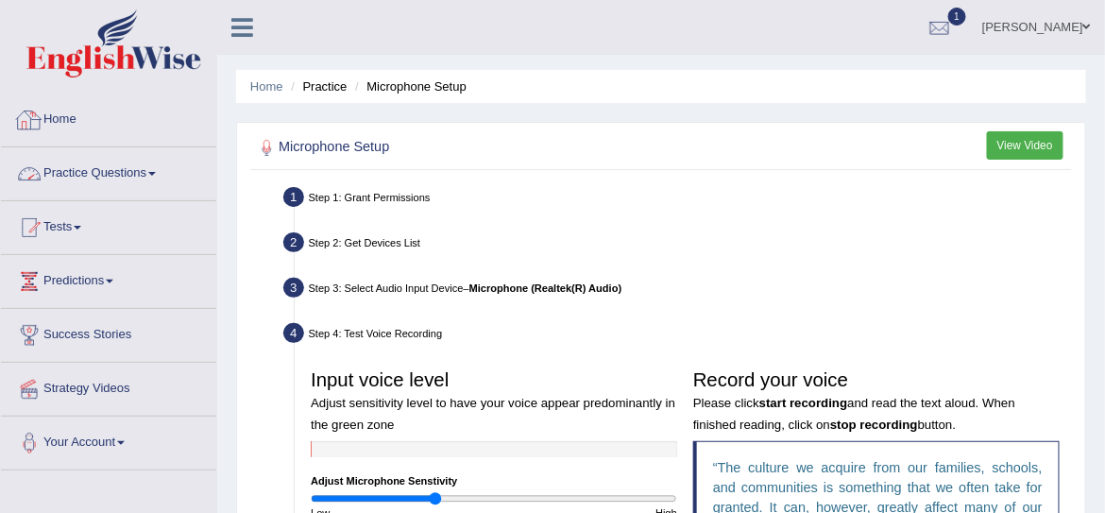
click at [122, 174] on link "Practice Questions" at bounding box center [108, 170] width 215 height 47
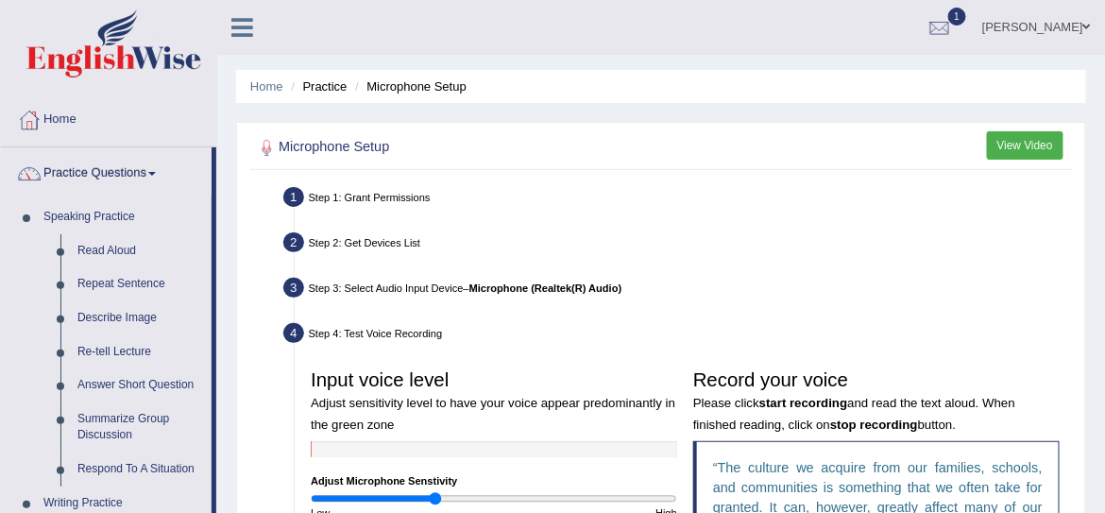
click at [122, 174] on link "Practice Questions" at bounding box center [106, 170] width 211 height 47
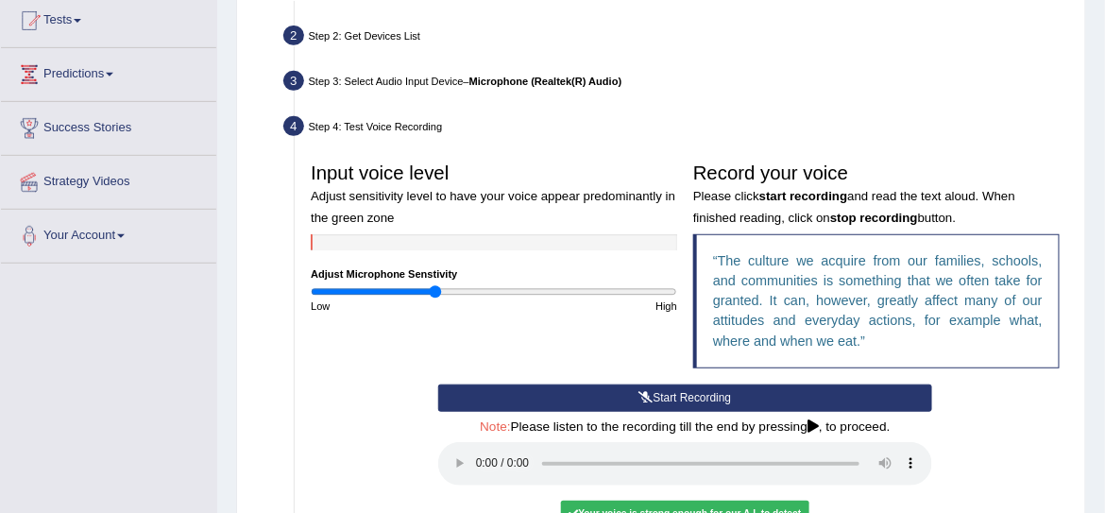
scroll to position [219, 0]
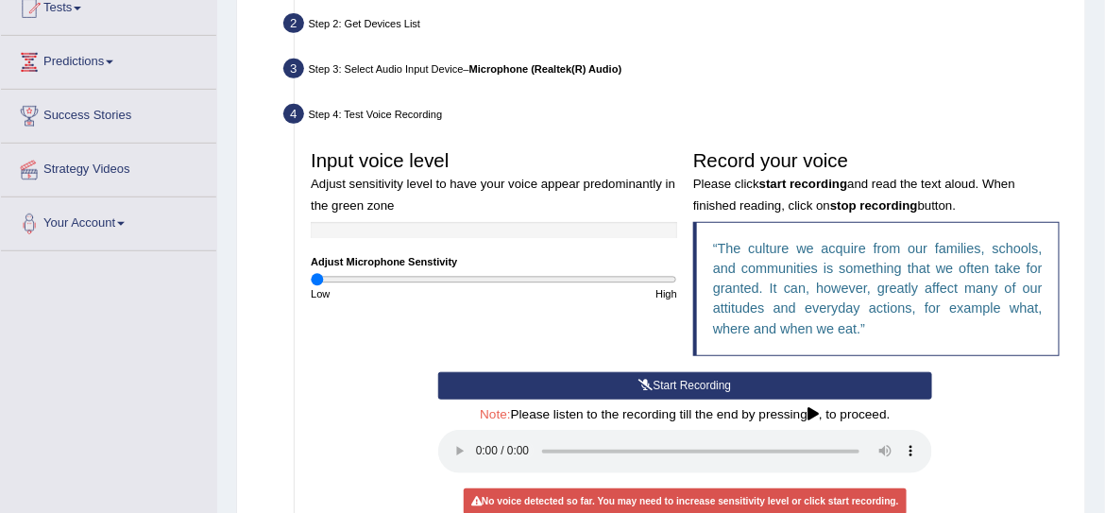
drag, startPoint x: 431, startPoint y: 279, endPoint x: 294, endPoint y: 288, distance: 137.2
type input "0.02"
click at [311, 286] on input "range" at bounding box center [494, 279] width 366 height 13
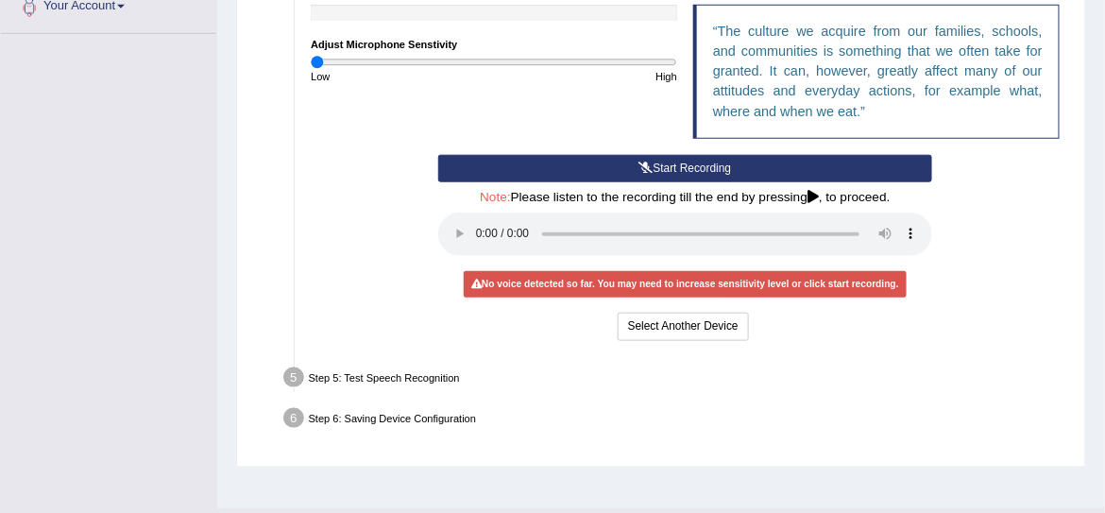
scroll to position [433, 0]
